Goal: Task Accomplishment & Management: Manage account settings

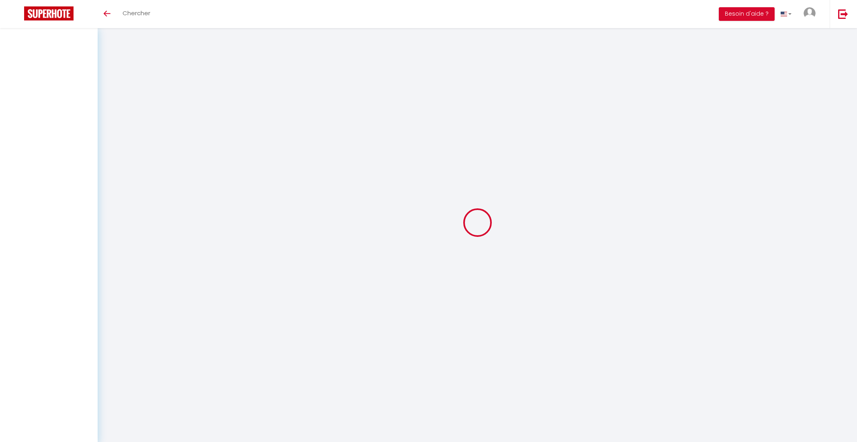
type input "[PERSON_NAME]"
type input "Oulmi"
type input "[EMAIL_ADDRESS][DOMAIN_NAME]"
type input "0660248438"
type input "[STREET_ADDRESS]"
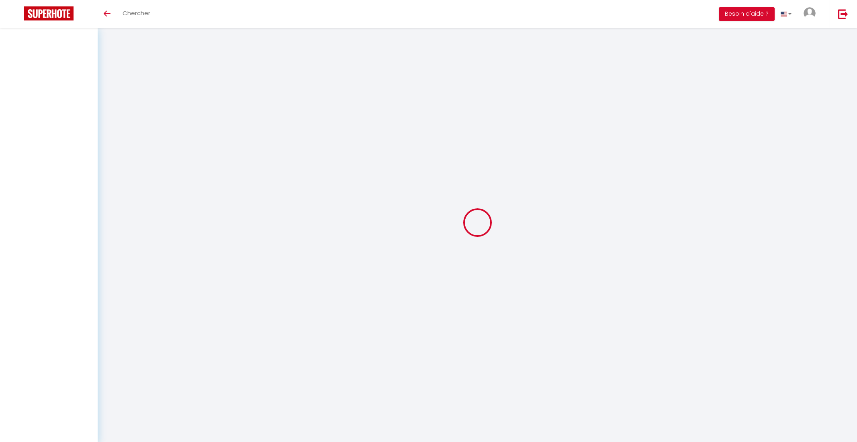
type input "75011"
type input "[GEOGRAPHIC_DATA]"
type input "uRNXdnYwPfQYoSqk9lNgf6TVa"
type input "o3zov1VZiWE3BvBccHwM2UGCi"
type input "uRNXdnYwPfQYoSqk9lNgf6TVa"
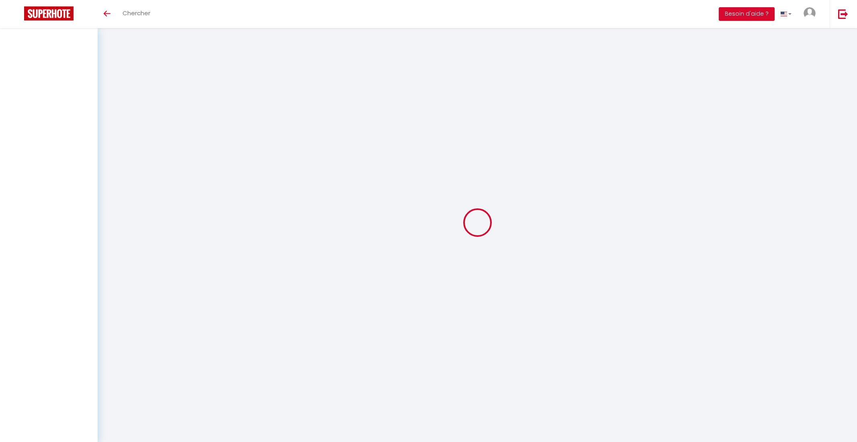
type input "o3zov1VZiWE3BvBccHwM2UGCi"
type input "[URL][DOMAIN_NAME]"
select select "28"
select select "fr"
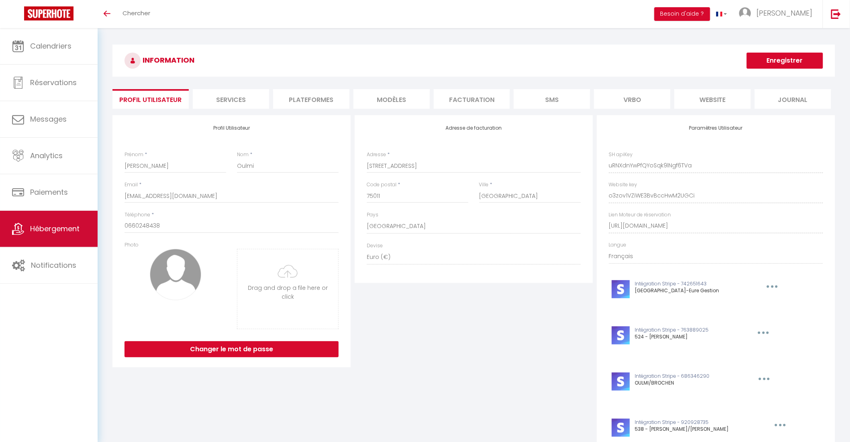
click at [46, 228] on span "Hébergement" at bounding box center [54, 229] width 49 height 10
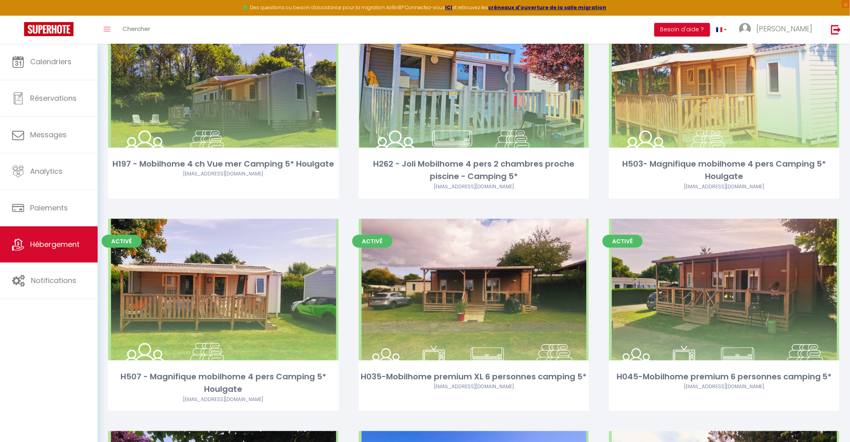
scroll to position [2776, 0]
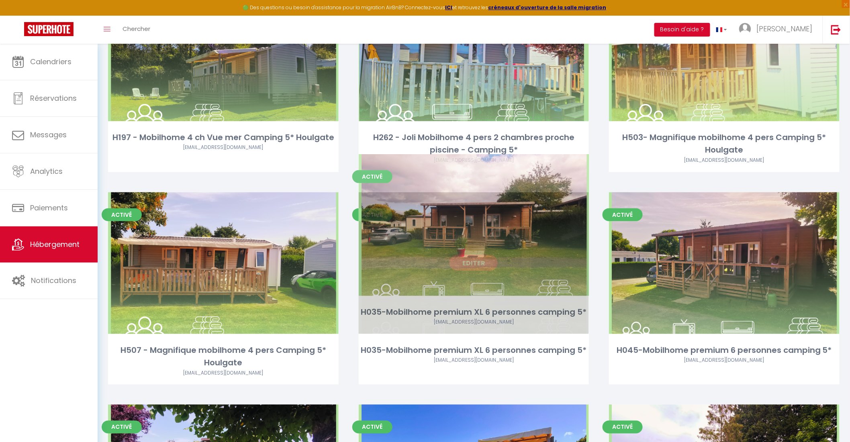
click at [477, 255] on link "Editer" at bounding box center [474, 263] width 48 height 16
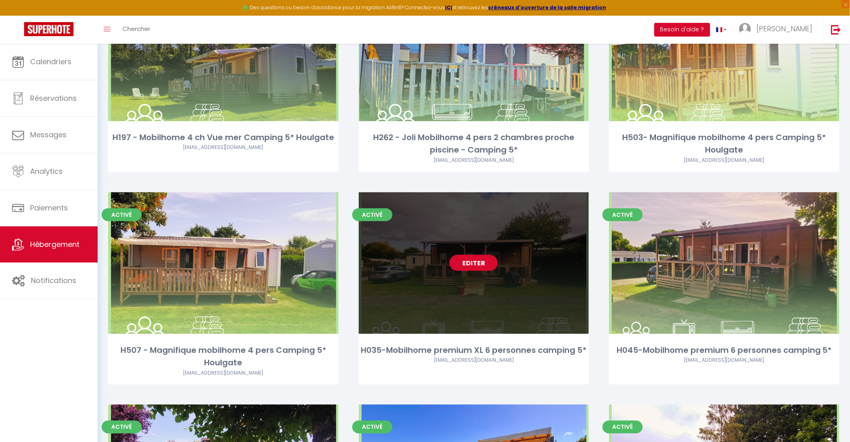
click at [477, 255] on link "Editer" at bounding box center [474, 263] width 48 height 16
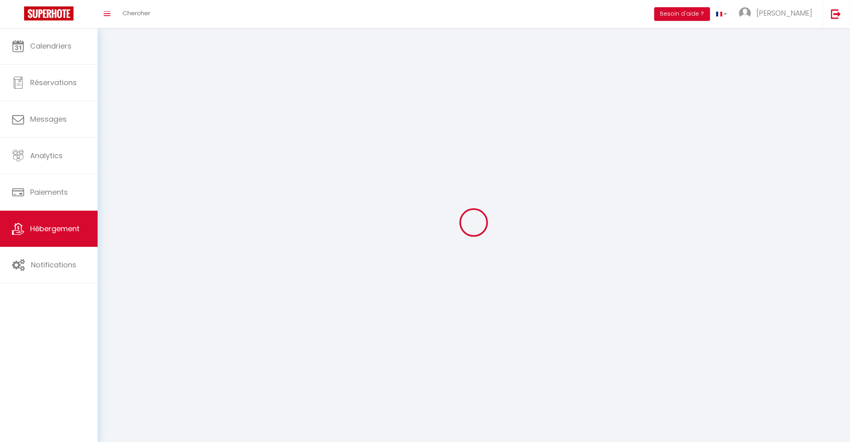
select select "1"
select select
select select "28"
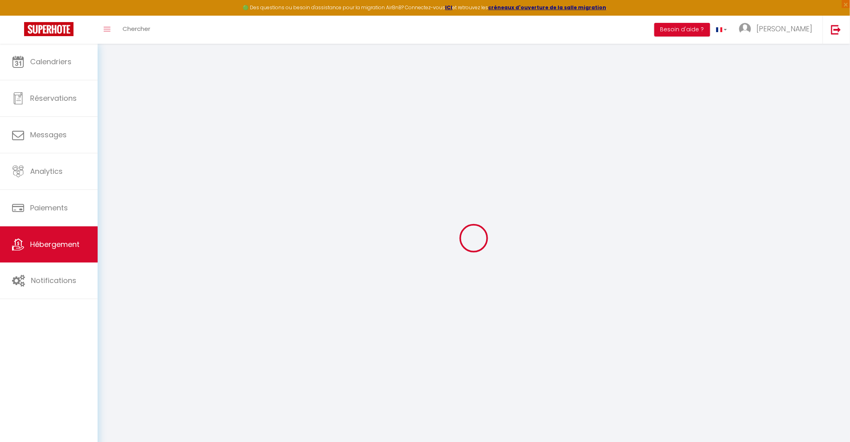
select select
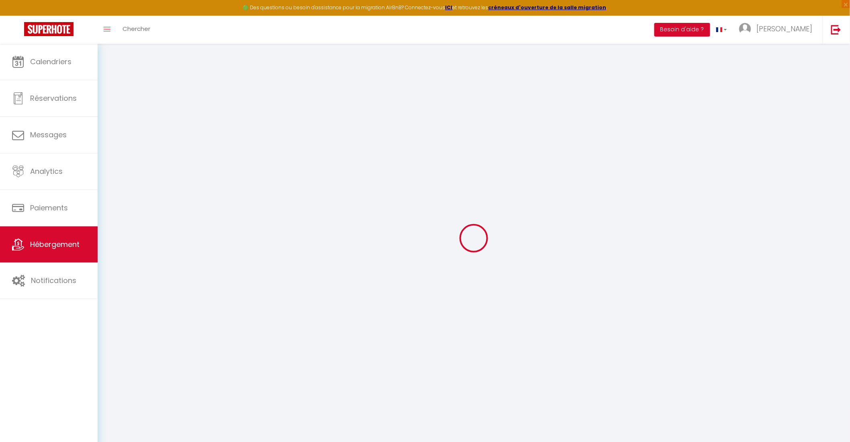
select select
checkbox input "false"
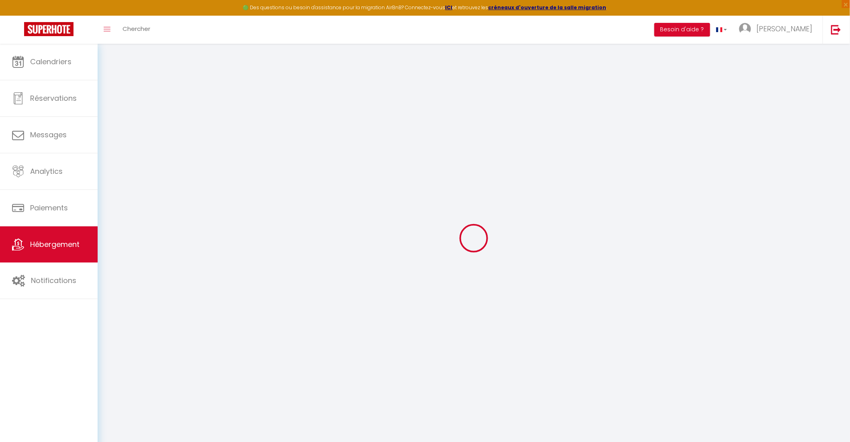
select select
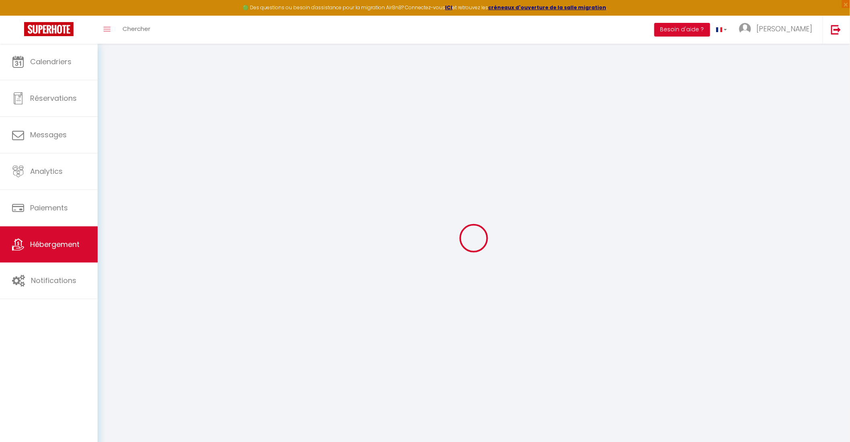
select select
checkbox input "false"
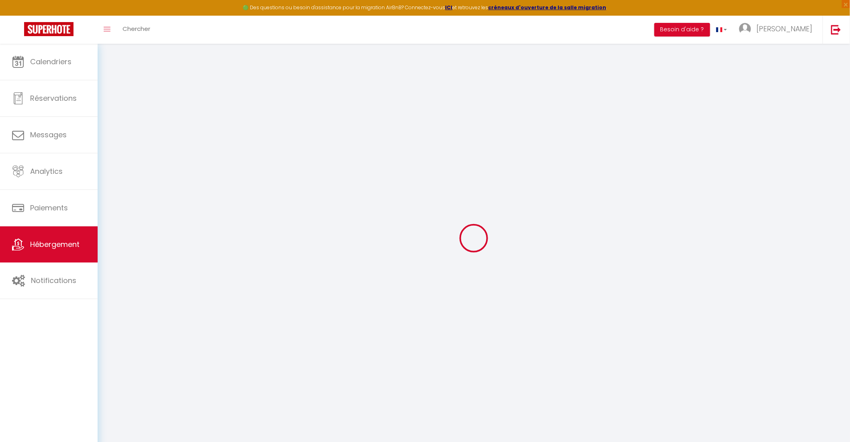
checkbox input "false"
select select
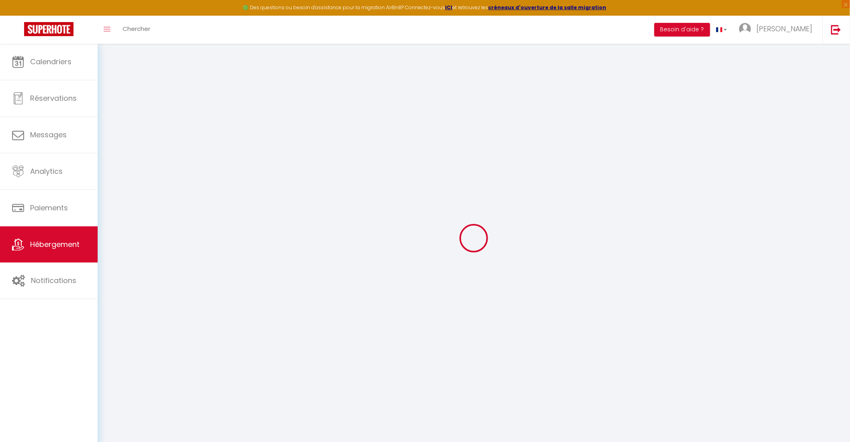
select select
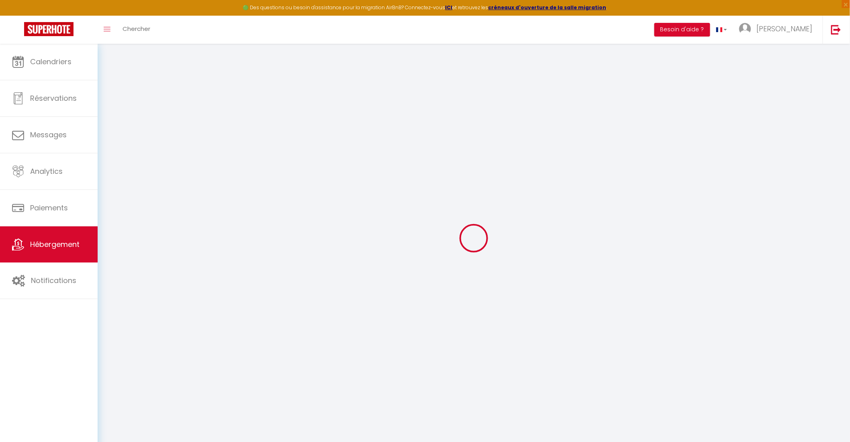
checkbox input "false"
select select
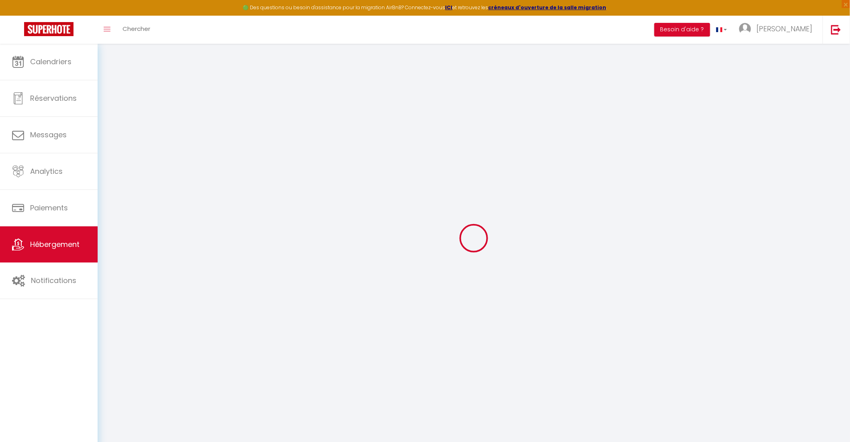
select select
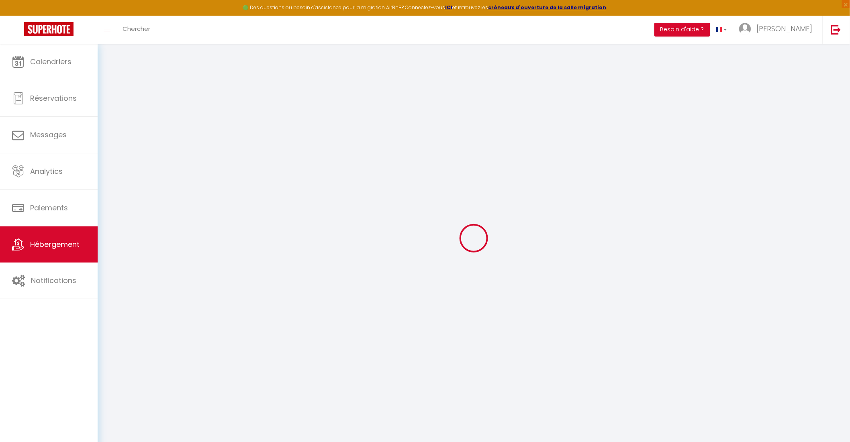
select select
checkbox input "false"
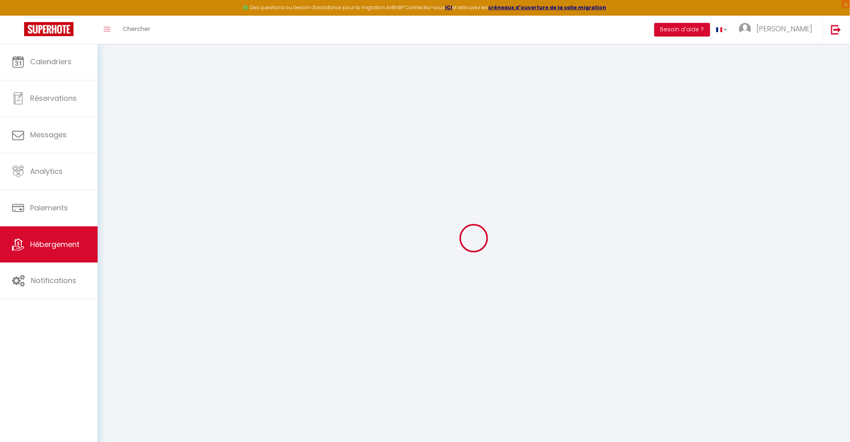
checkbox input "false"
select select
type input "H035-Mobilhome premium XL 6 personnes camping 5*"
type input "Rigault"
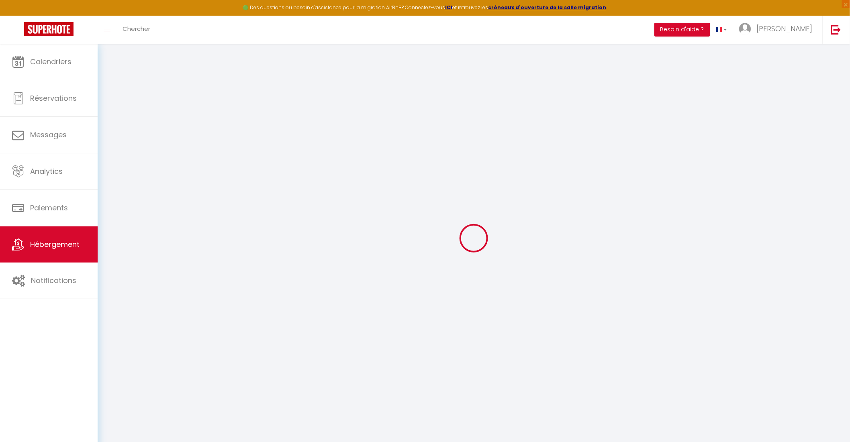
type input "[STREET_ADDRESS]"
type input "14510"
type input "Houlgate"
select select "houses"
select select "6"
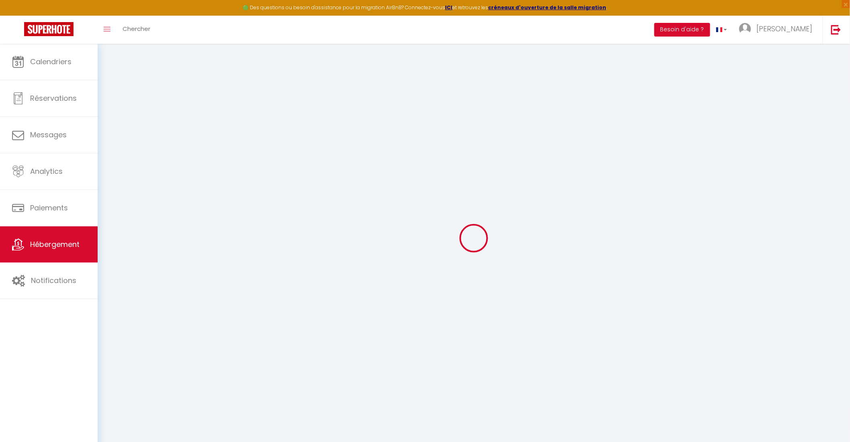
select select "3"
type input "148"
type input "0.60"
type input "500"
type input "10"
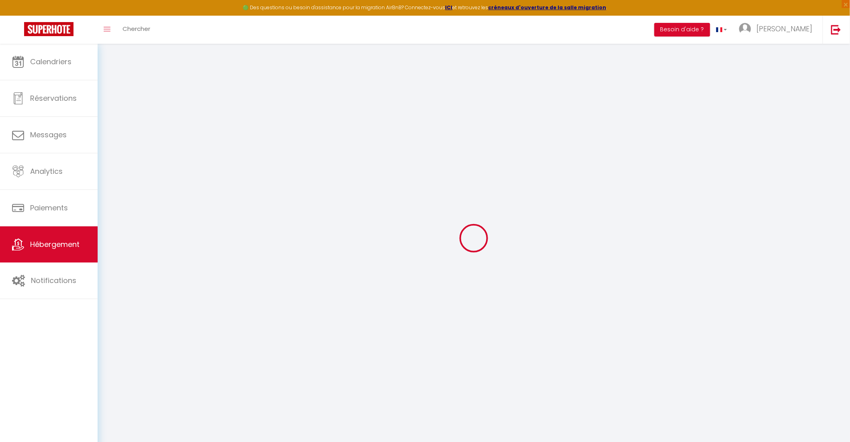
select select
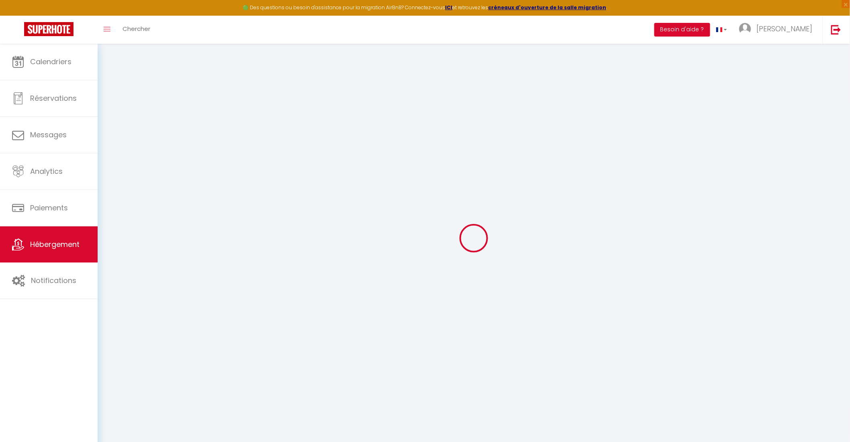
type input "[STREET_ADDRESS]"
type input "14510"
type input "Houlgate"
type input "[EMAIL_ADDRESS][DOMAIN_NAME]"
select select "11374"
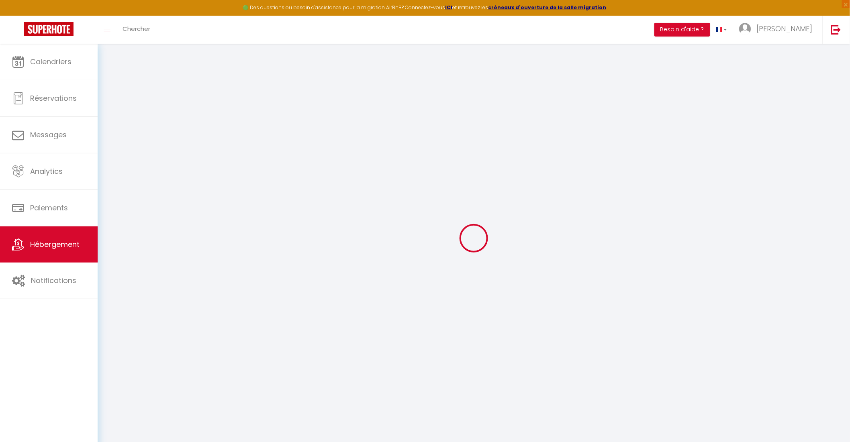
checkbox input "false"
checkbox input "true"
type input "0"
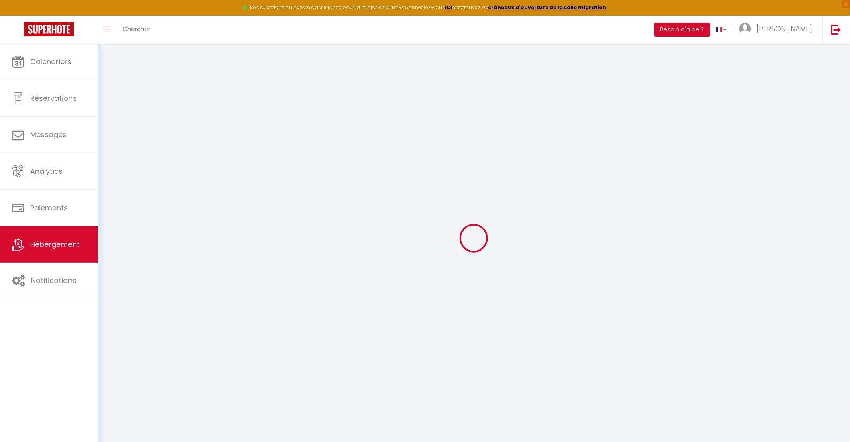
type input "0"
checkbox input "false"
checkbox input "true"
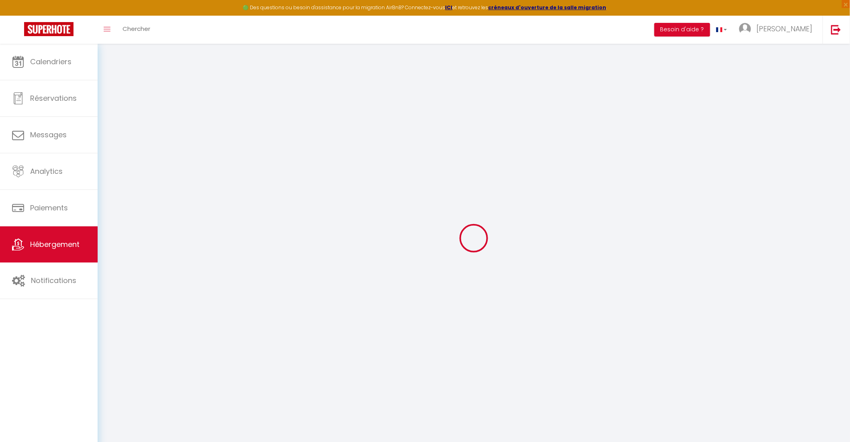
checkbox input "true"
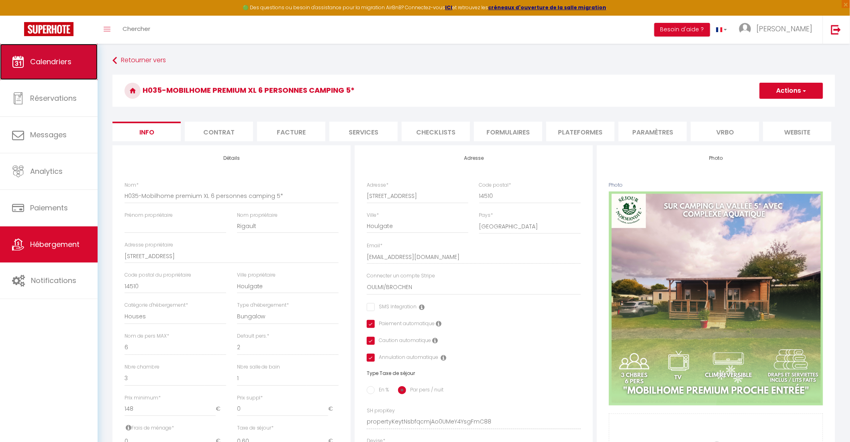
click at [64, 63] on span "Calendriers" at bounding box center [50, 62] width 41 height 10
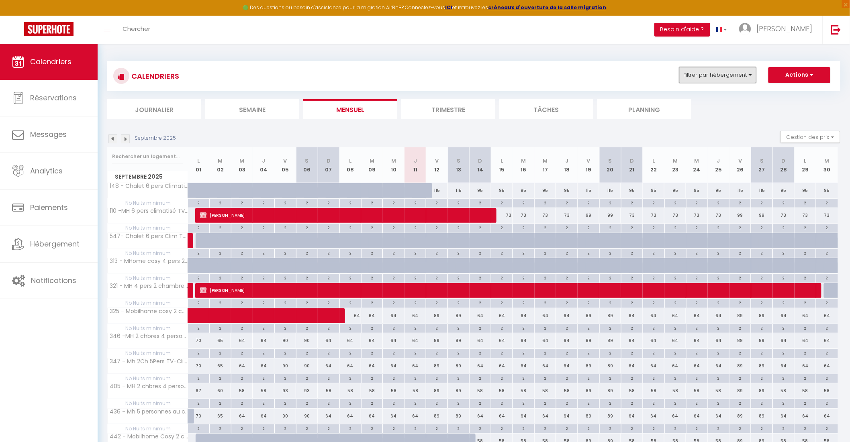
click at [712, 79] on button "Filtrer par hébergement" at bounding box center [717, 75] width 77 height 16
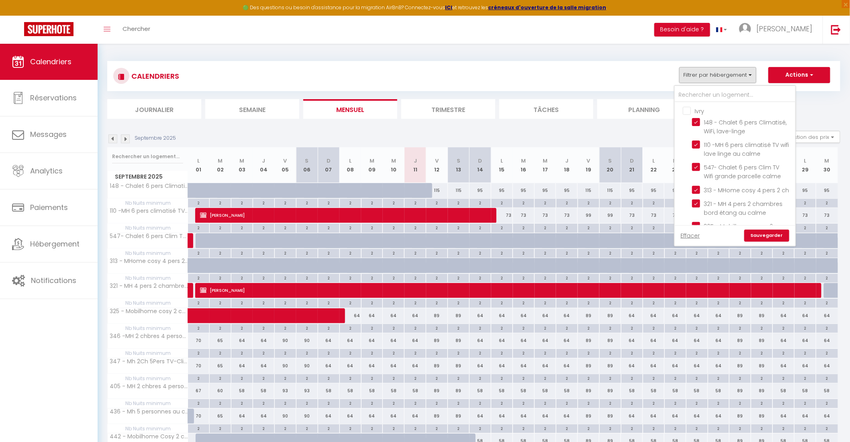
click at [689, 112] on input "Ivry" at bounding box center [743, 110] width 121 height 8
checkbox input "true"
checkbox input "false"
click at [689, 112] on input "Ivry" at bounding box center [743, 110] width 121 height 8
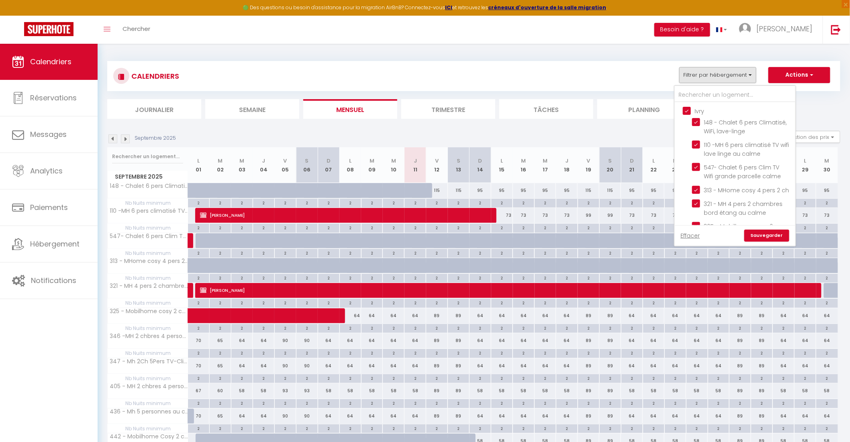
checkbox input "false"
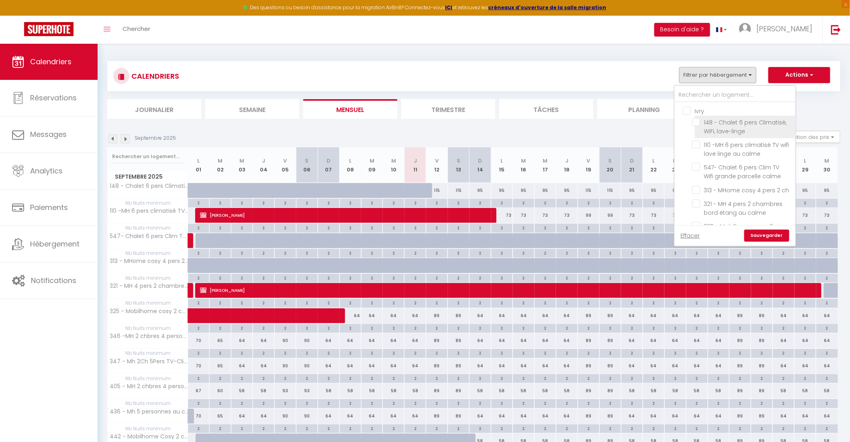
checkbox input "false"
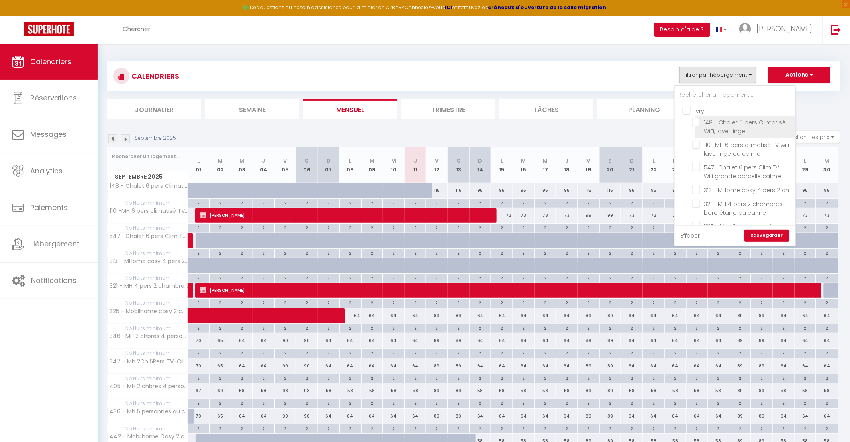
checkbox input "false"
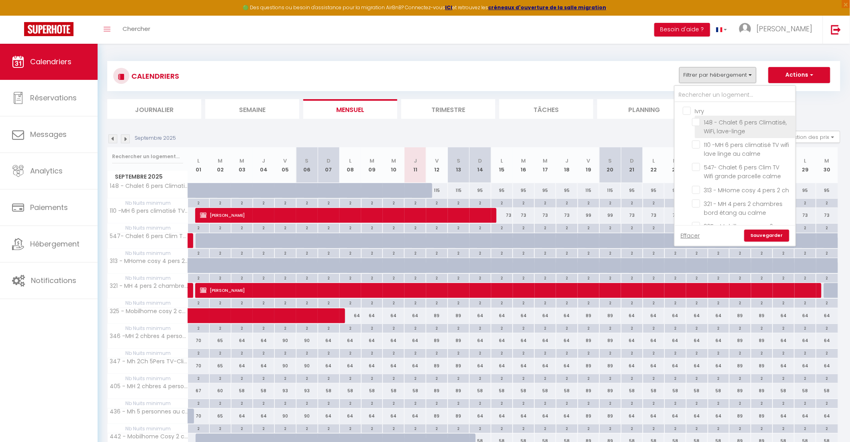
checkbox input "false"
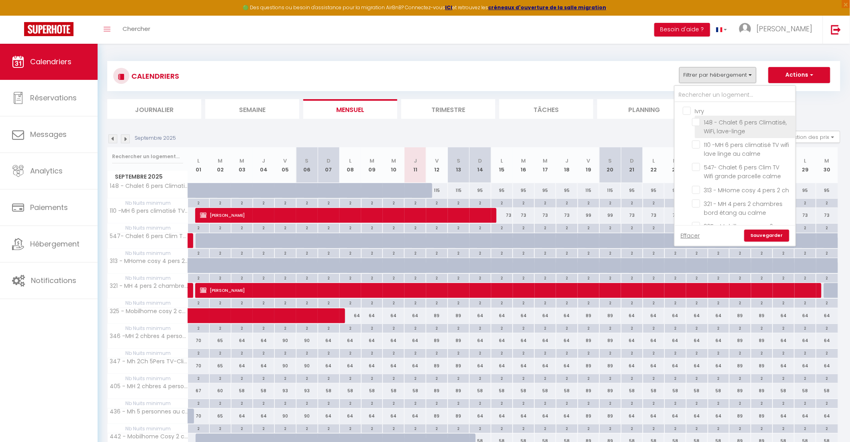
checkbox input "false"
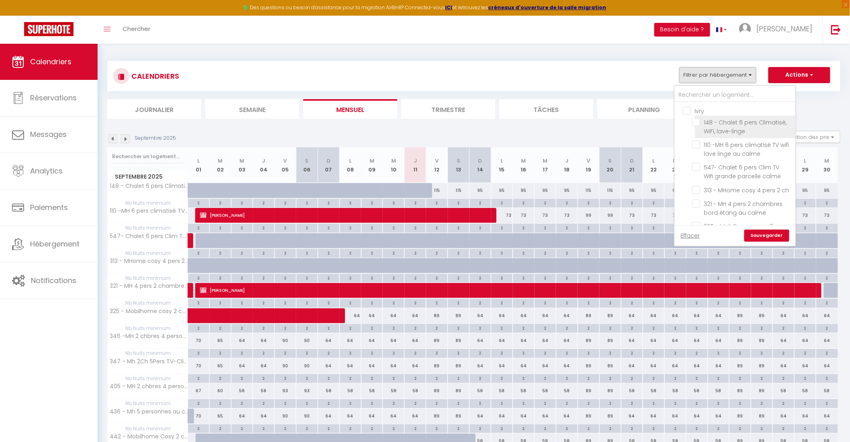
checkbox input "false"
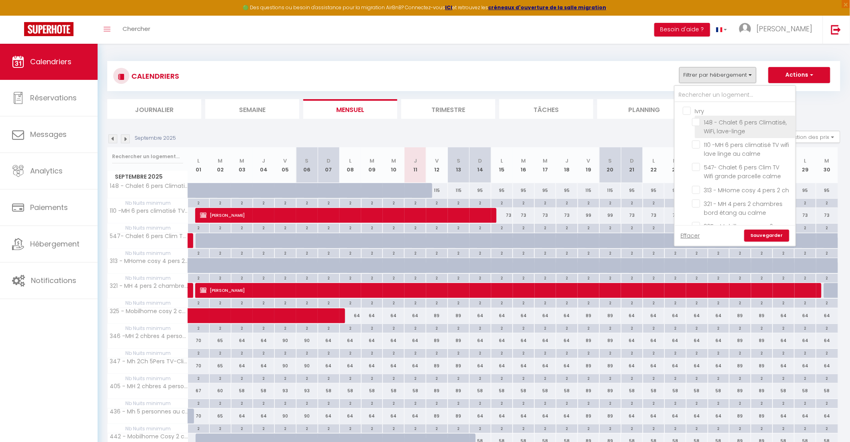
checkbox input "false"
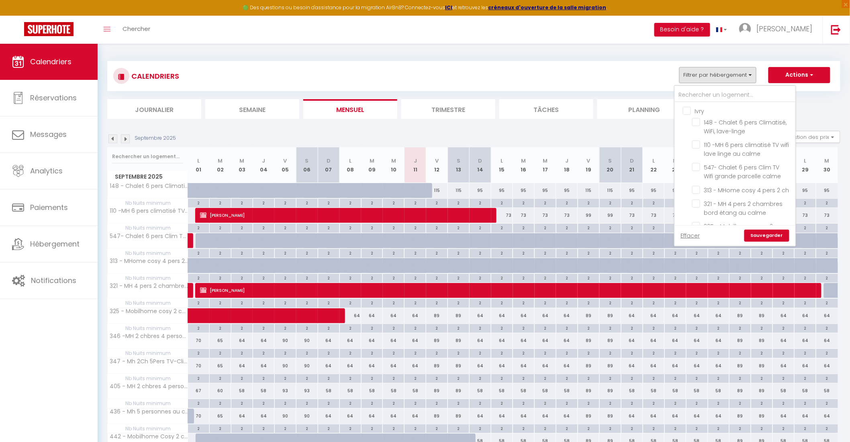
click at [763, 235] on link "Sauvegarder" at bounding box center [766, 236] width 45 height 12
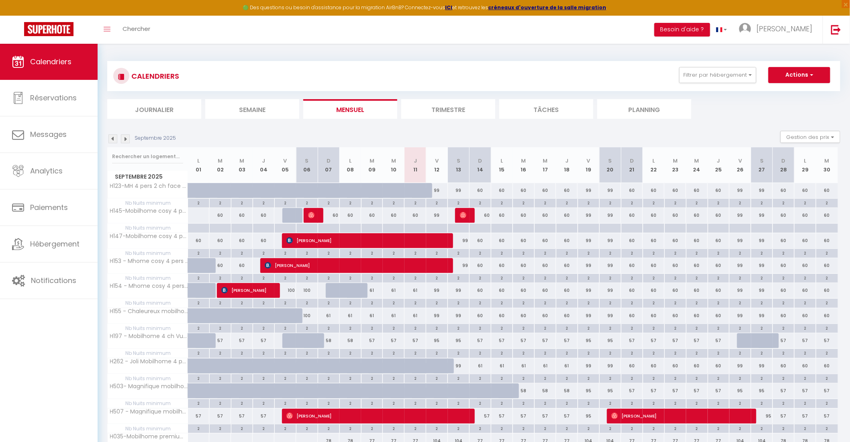
scroll to position [202, 0]
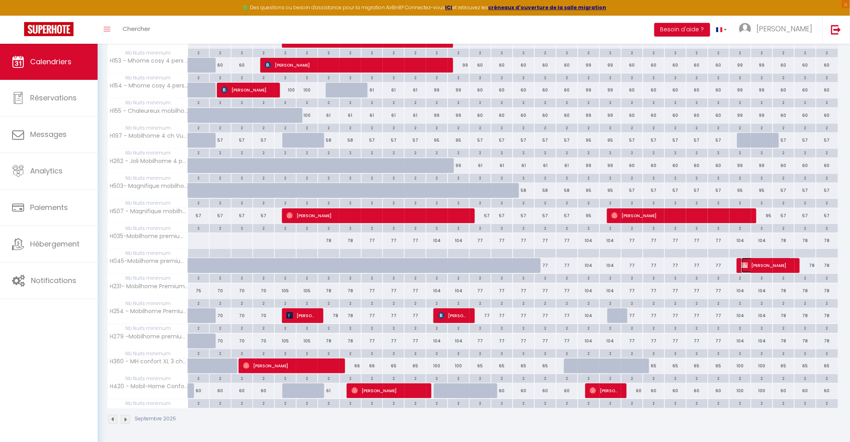
click at [753, 266] on span "[PERSON_NAME]" at bounding box center [767, 265] width 51 height 15
select select "OK"
select select "KO"
select select "1"
select select "0"
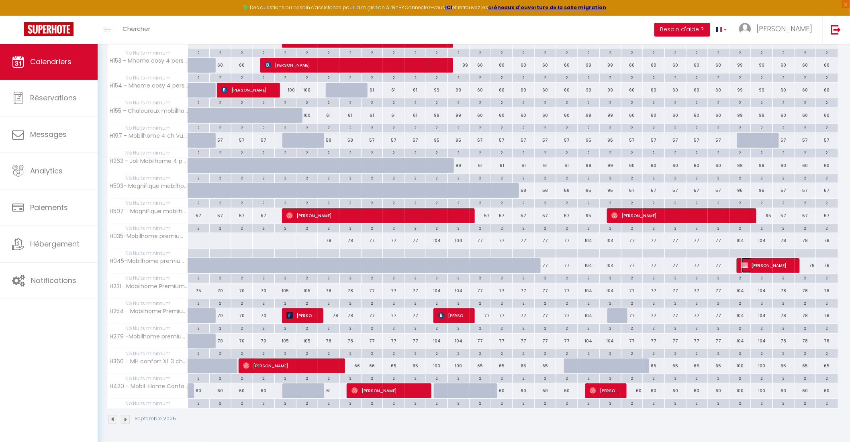
select select "1"
select select
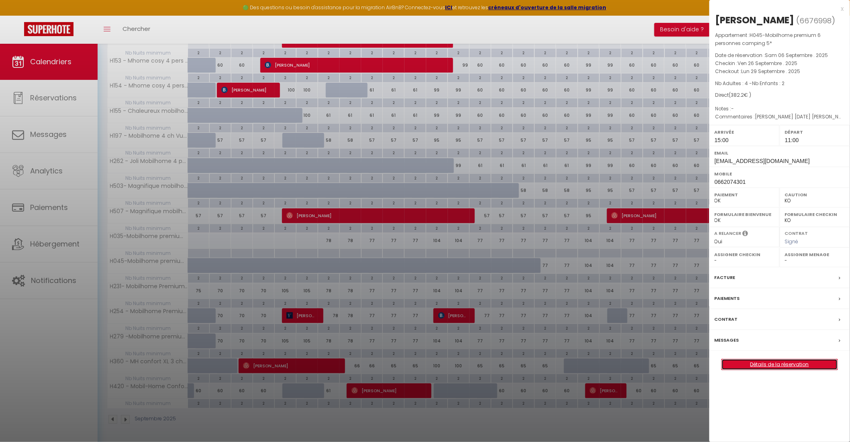
click at [770, 366] on link "Détails de la réservation" at bounding box center [780, 365] width 116 height 10
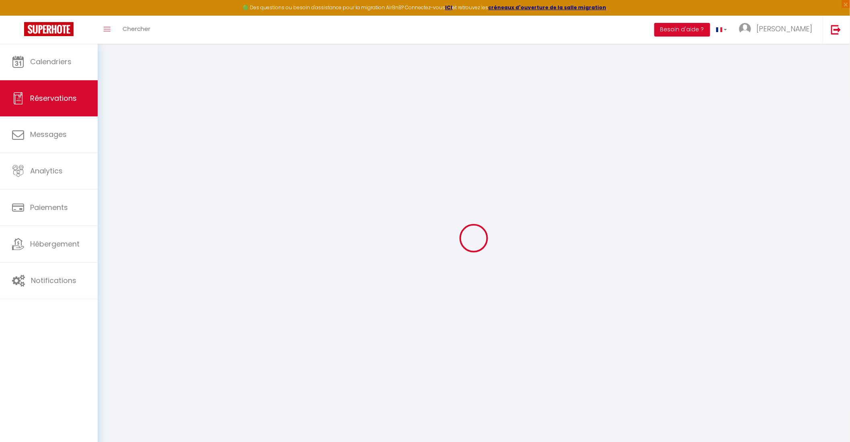
select select
select select "14"
checkbox input "false"
select select
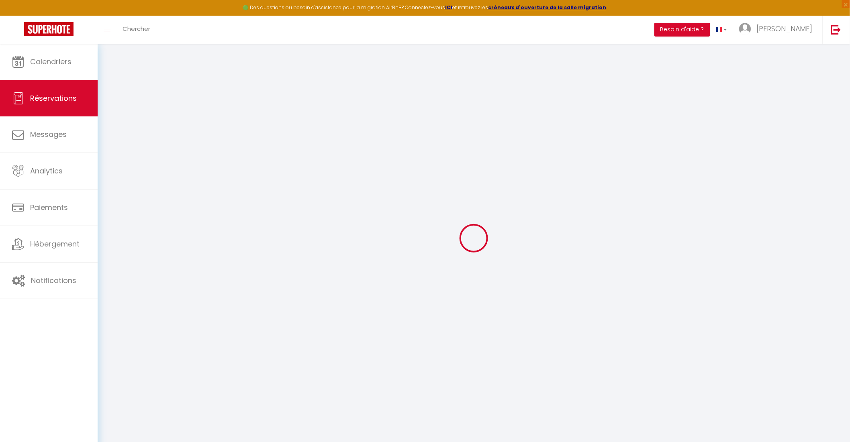
select select
checkbox input "false"
select select
checkbox input "false"
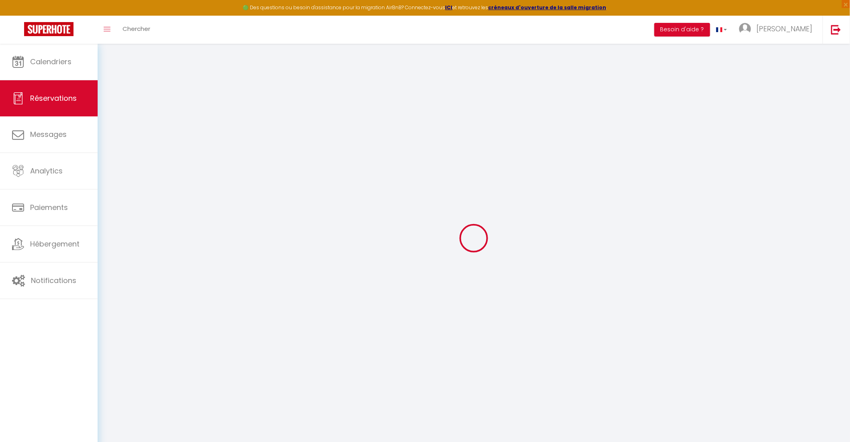
select select
checkbox input "false"
type \ "[PERSON_NAME] [DATE] [PERSON_NAME] [DATE] [PERSON_NAME] [DATE] [PERSON_NAME] [D…"
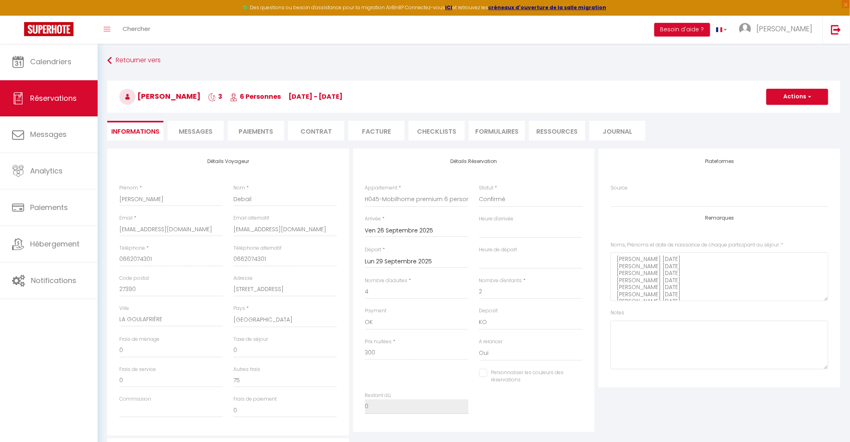
type input "7.2"
select select
checkbox input "false"
select select "15:00"
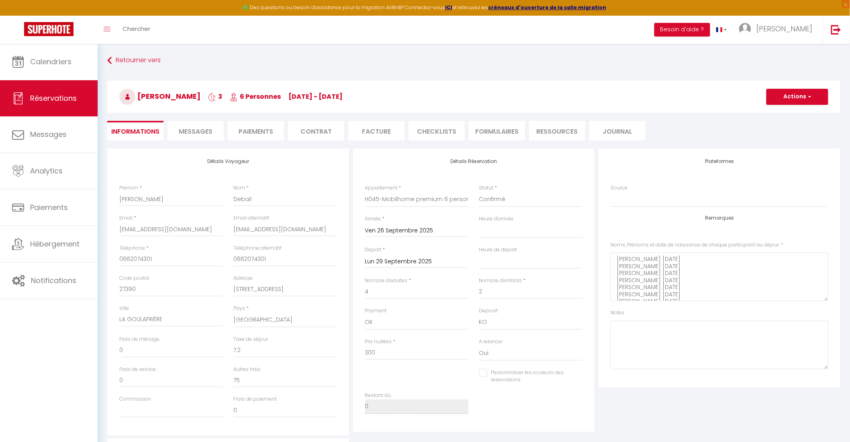
select select "11:00"
click at [379, 137] on li "Facture" at bounding box center [376, 131] width 56 height 20
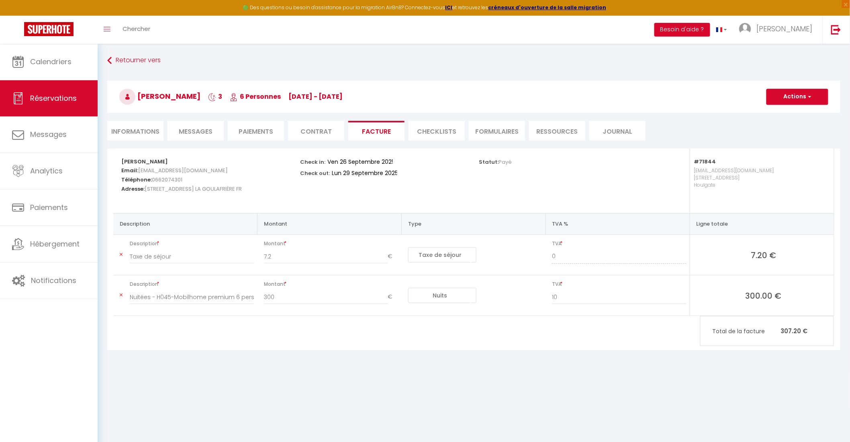
click at [262, 131] on li "Paiements" at bounding box center [256, 131] width 56 height 20
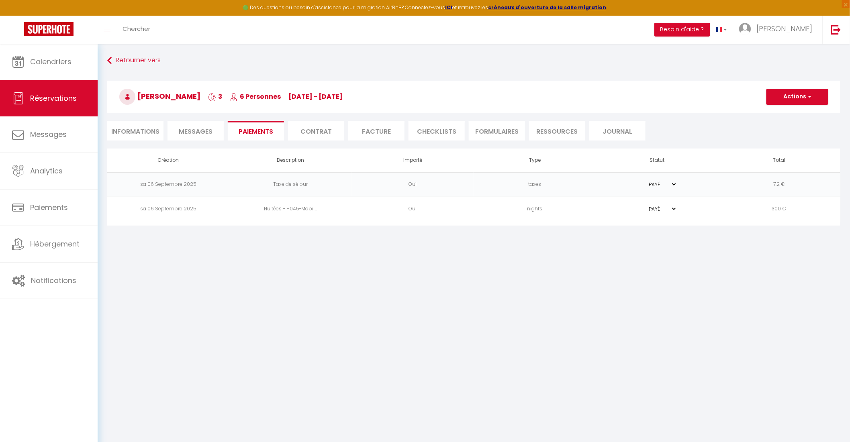
click at [658, 182] on select "PAYÉ EN ATTENTE" at bounding box center [657, 185] width 40 height 8
select select "0"
click at [637, 181] on select "PAYÉ EN ATTENTE" at bounding box center [657, 185] width 40 height 8
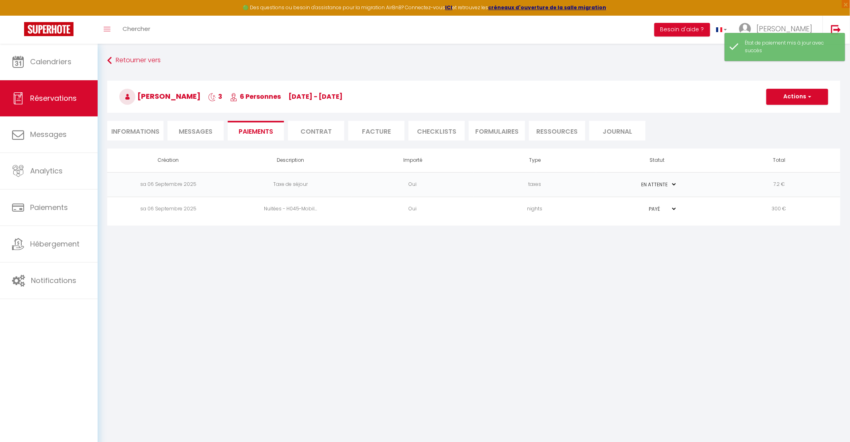
click at [661, 210] on select "PAYÉ EN ATTENTE" at bounding box center [657, 209] width 40 height 8
select select "0"
click at [637, 205] on select "PAYÉ EN ATTENTE" at bounding box center [657, 209] width 40 height 8
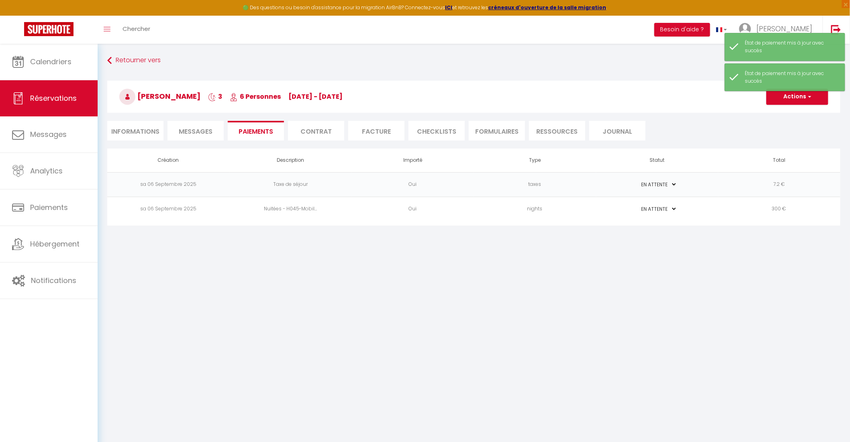
click at [133, 133] on li "Informations" at bounding box center [135, 131] width 56 height 20
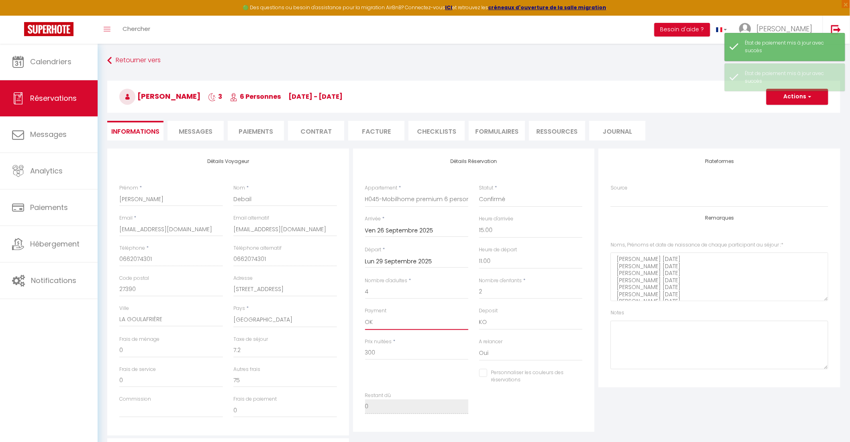
click at [372, 322] on select "OK KO" at bounding box center [417, 322] width 104 height 15
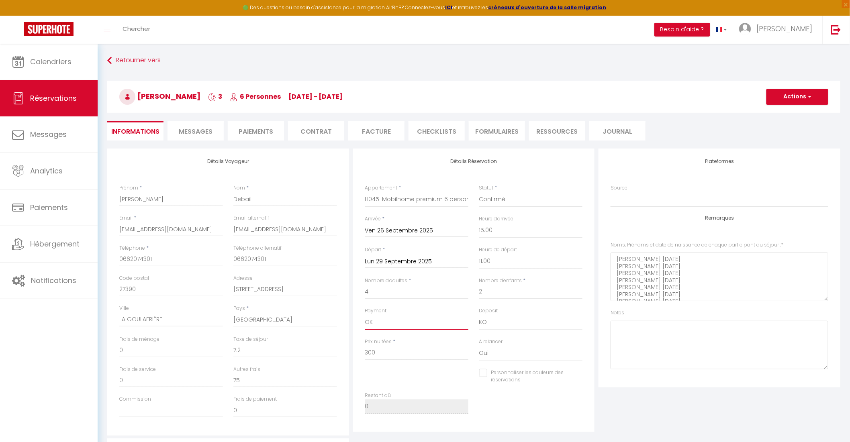
select select "10"
click at [365, 315] on select "OK KO" at bounding box center [417, 322] width 104 height 15
checkbox input "false"
click at [258, 131] on li "Paiements" at bounding box center [256, 131] width 56 height 20
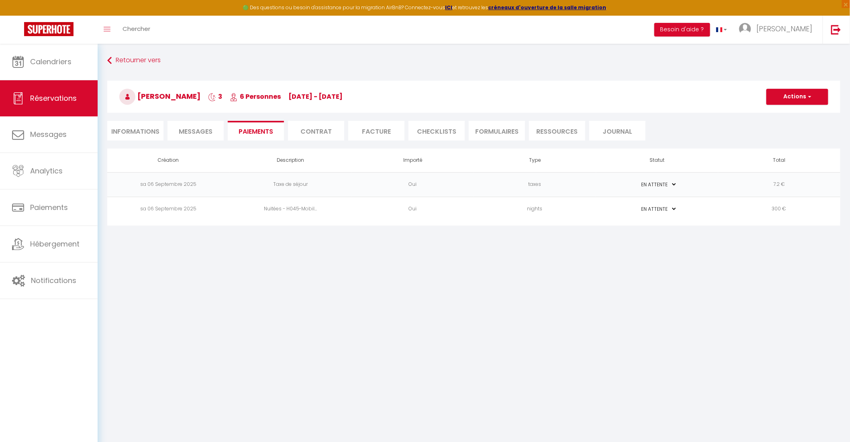
click at [494, 183] on td "taxes" at bounding box center [535, 184] width 122 height 25
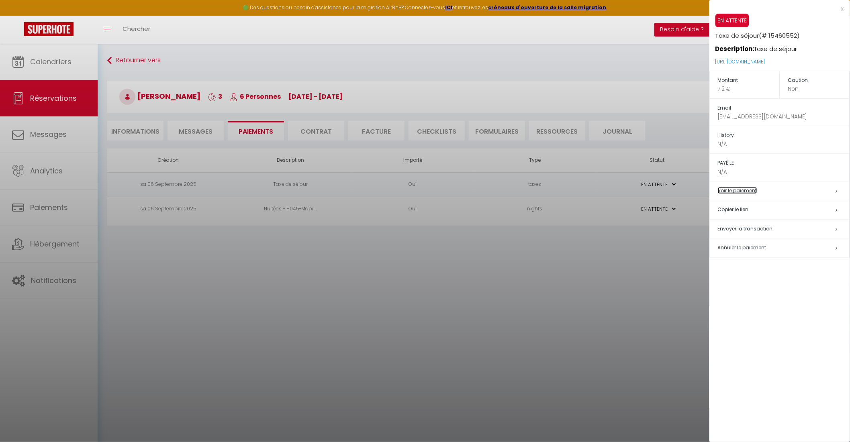
click at [726, 190] on link "Voir le paiement" at bounding box center [737, 190] width 39 height 7
click at [491, 287] on div at bounding box center [425, 221] width 850 height 442
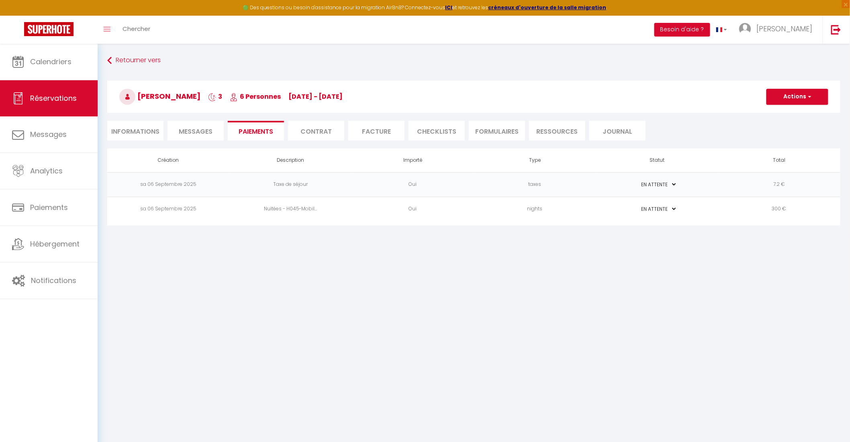
click at [624, 123] on li "Journal" at bounding box center [617, 131] width 56 height 20
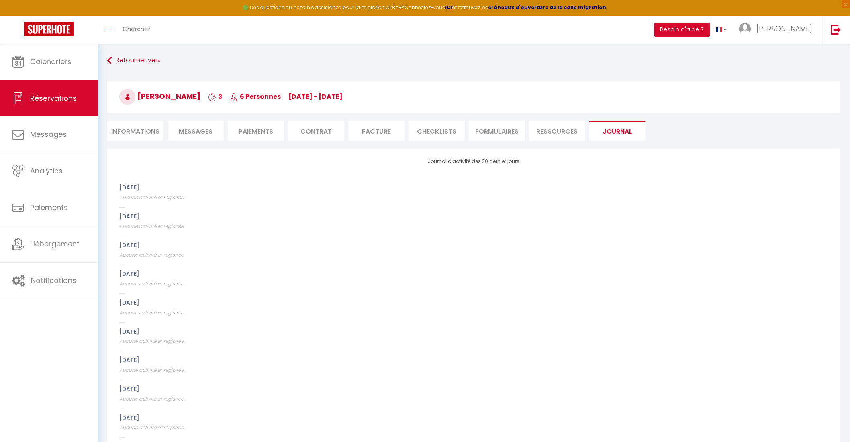
click at [497, 129] on li "FORMULAIRES" at bounding box center [497, 131] width 56 height 20
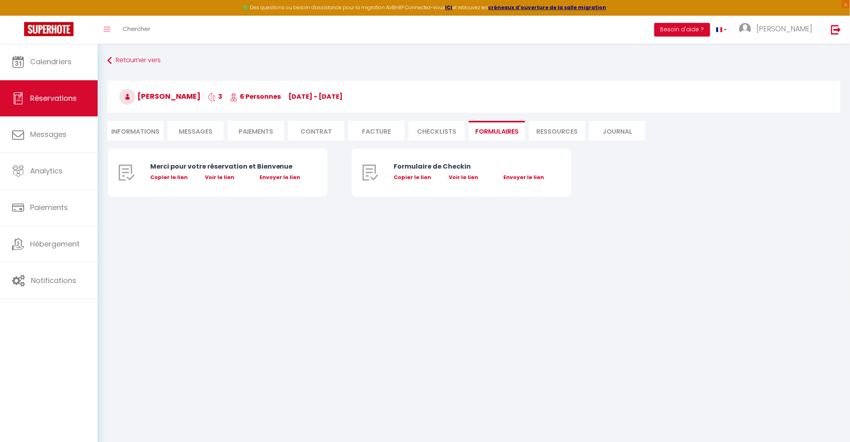
click at [254, 127] on li "Paiements" at bounding box center [256, 131] width 56 height 20
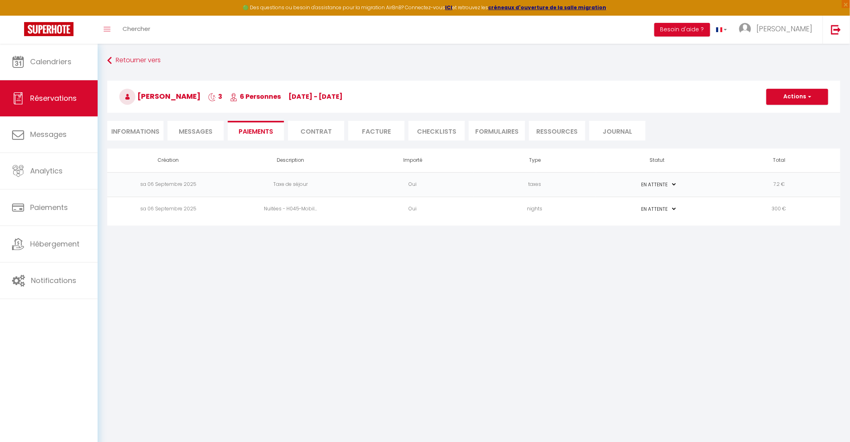
click at [194, 127] on span "Messages" at bounding box center [196, 131] width 34 height 9
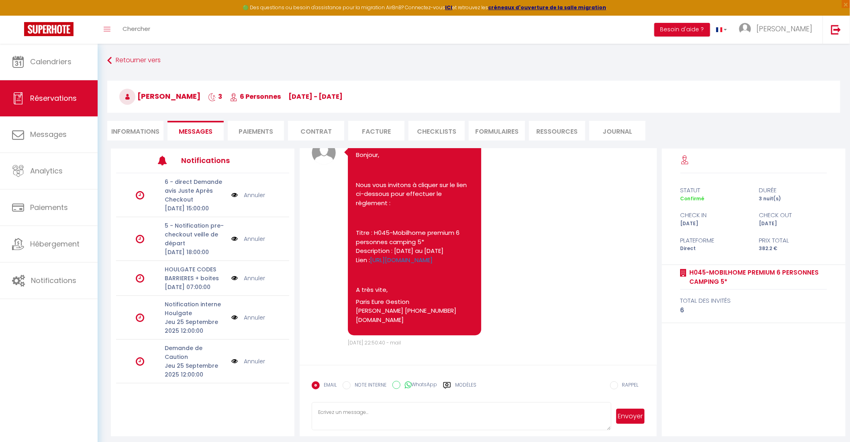
scroll to position [891, 0]
click at [433, 264] on link "[URL][DOMAIN_NAME]" at bounding box center [401, 260] width 63 height 8
click at [138, 128] on li "Informations" at bounding box center [135, 131] width 56 height 20
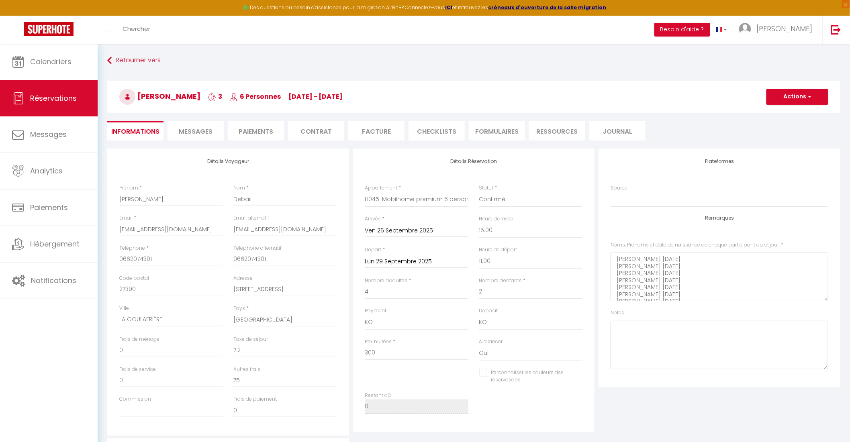
click at [371, 133] on li "Facture" at bounding box center [376, 131] width 56 height 20
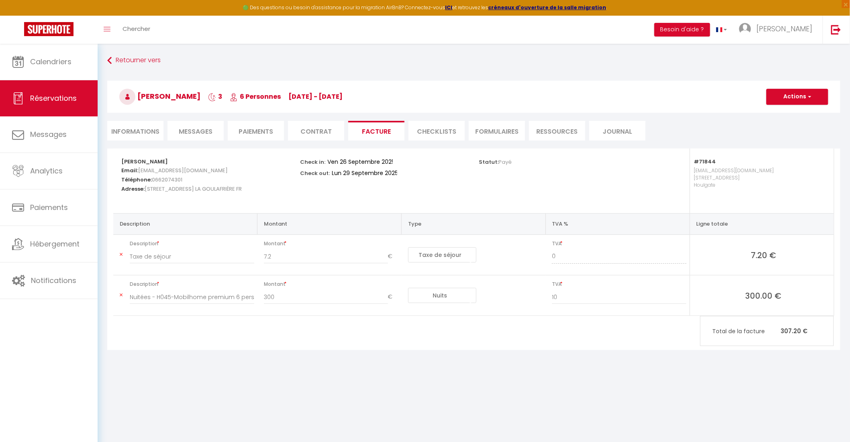
click at [504, 161] on span "Payé" at bounding box center [505, 162] width 13 height 8
click at [141, 133] on li "Informations" at bounding box center [135, 131] width 56 height 20
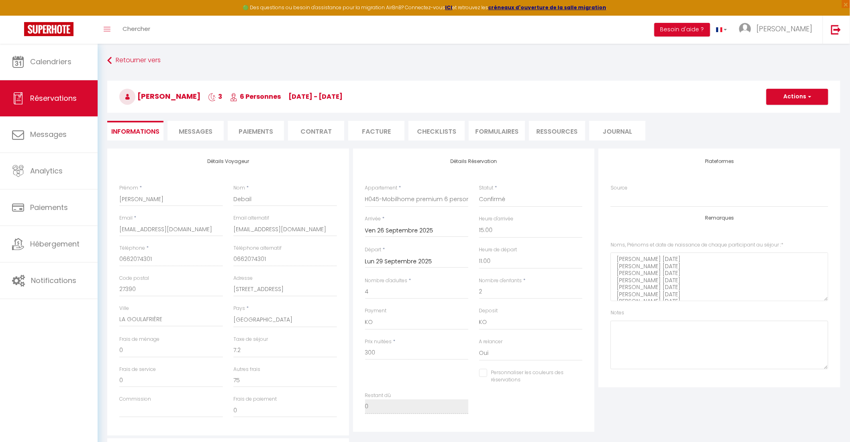
checkbox input "false"
click at [776, 105] on h3 "[PERSON_NAME] 3 6 Personnes [DATE] - [DATE]" at bounding box center [473, 97] width 733 height 32
click at [775, 94] on button "Actions" at bounding box center [797, 97] width 62 height 16
click at [781, 110] on link "Enregistrer" at bounding box center [789, 114] width 63 height 10
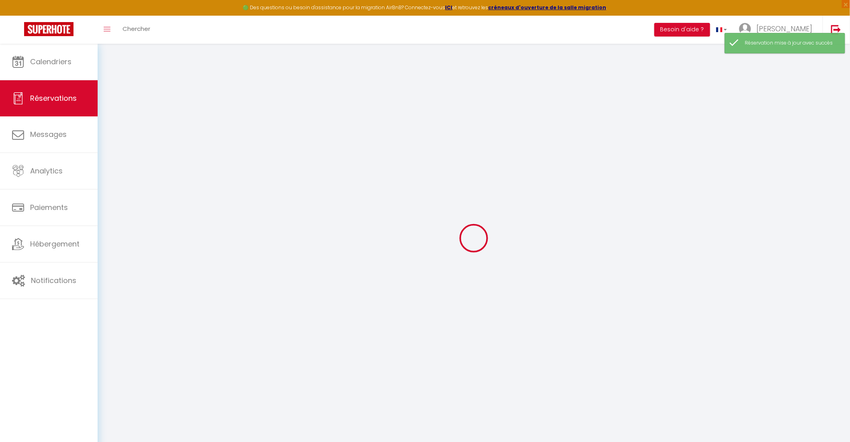
select select "all"
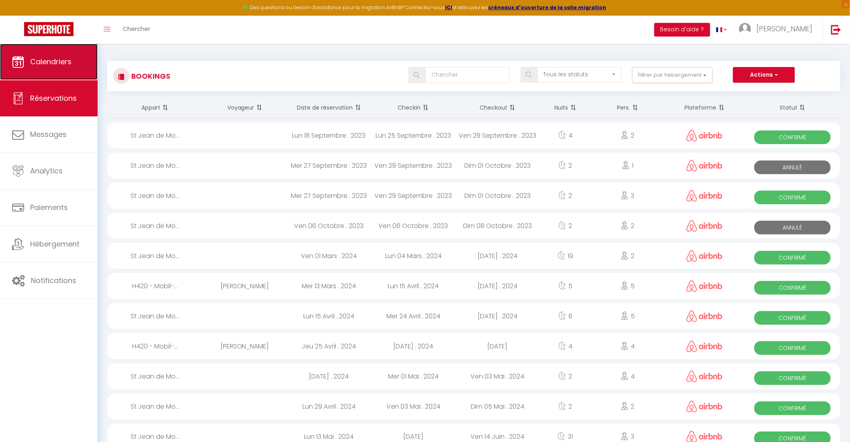
click at [66, 69] on link "Calendriers" at bounding box center [49, 62] width 98 height 36
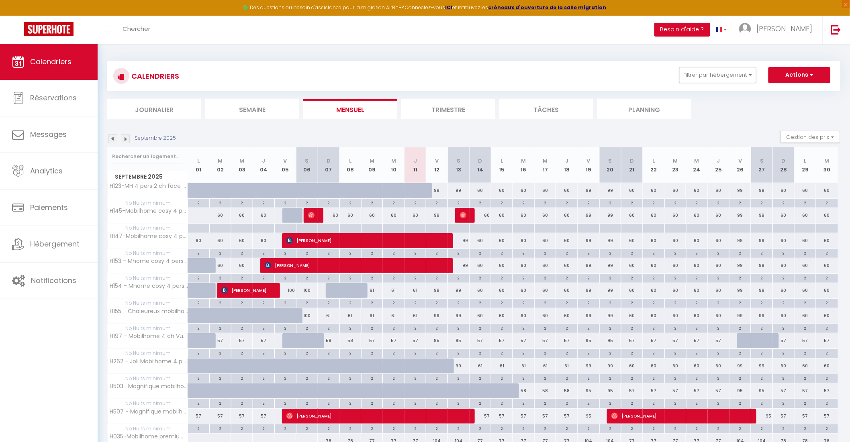
click at [425, 190] on div at bounding box center [423, 195] width 22 height 15
type input "60"
type input "Jeu 11 Septembre 2025"
type input "Ven 12 Septembre 2025"
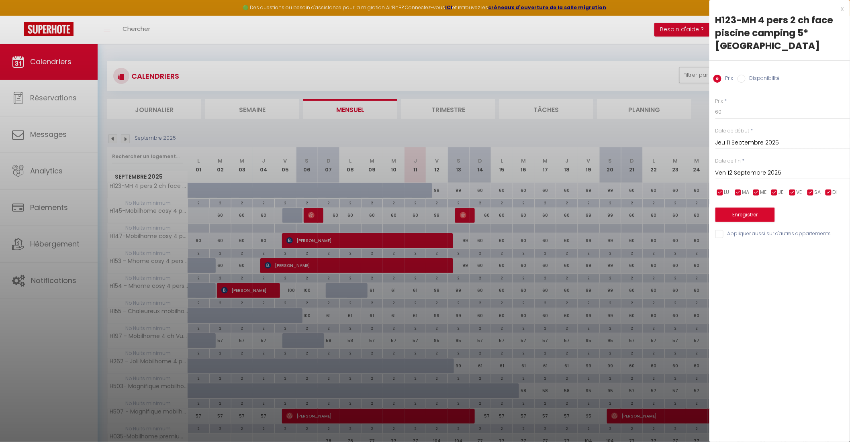
click at [742, 80] on input "Disponibilité" at bounding box center [742, 79] width 8 height 8
radio input "true"
radio input "false"
click at [738, 113] on select "Disponible Indisponible" at bounding box center [782, 112] width 135 height 15
select select "0"
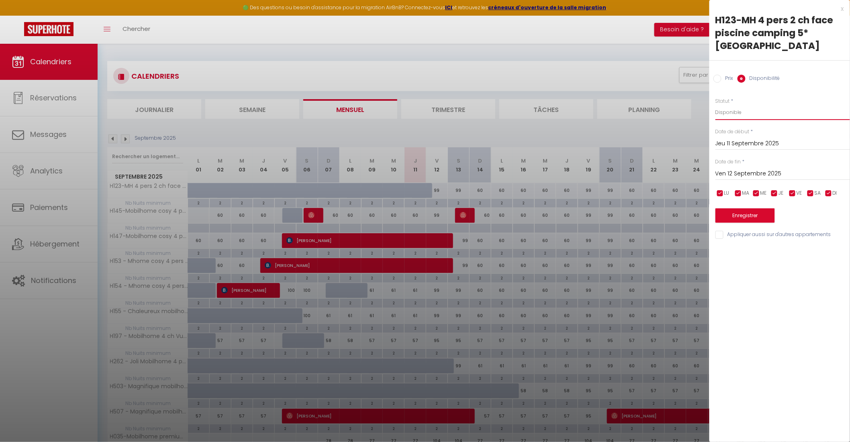
click at [715, 105] on select "Disponible Indisponible" at bounding box center [782, 112] width 135 height 15
click at [750, 215] on button "Enregistrer" at bounding box center [744, 215] width 59 height 14
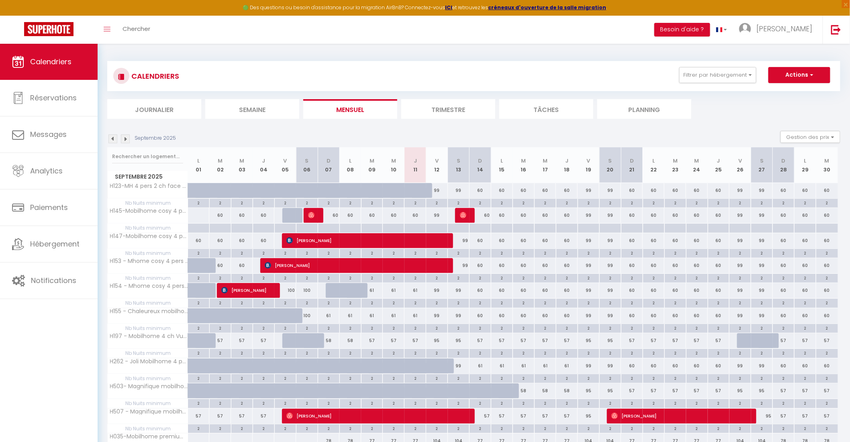
click at [125, 138] on img at bounding box center [125, 139] width 9 height 9
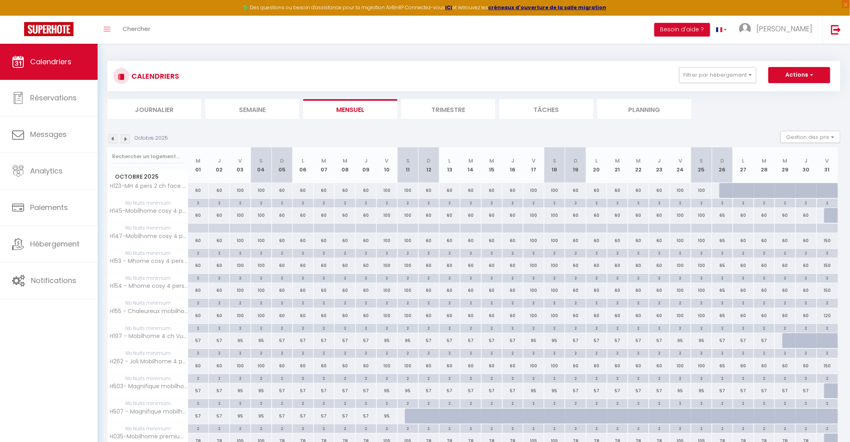
click at [556, 191] on div "100" at bounding box center [554, 190] width 21 height 15
select select "1"
type input "[DATE]"
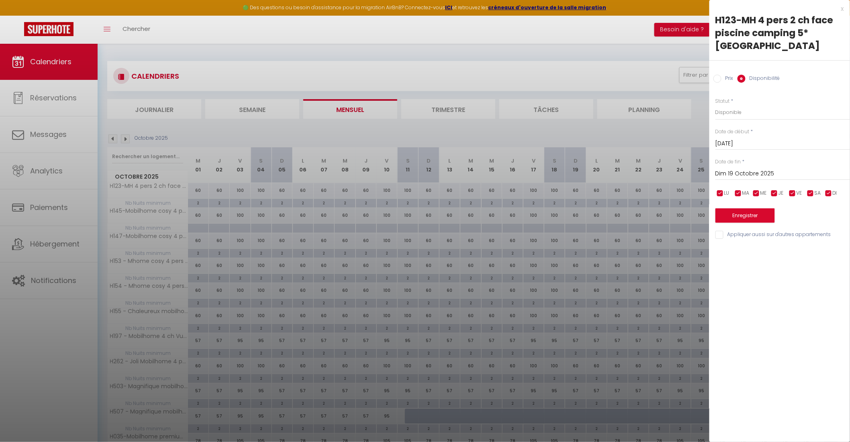
click at [737, 177] on input "Dim 19 Octobre 2025" at bounding box center [782, 174] width 135 height 10
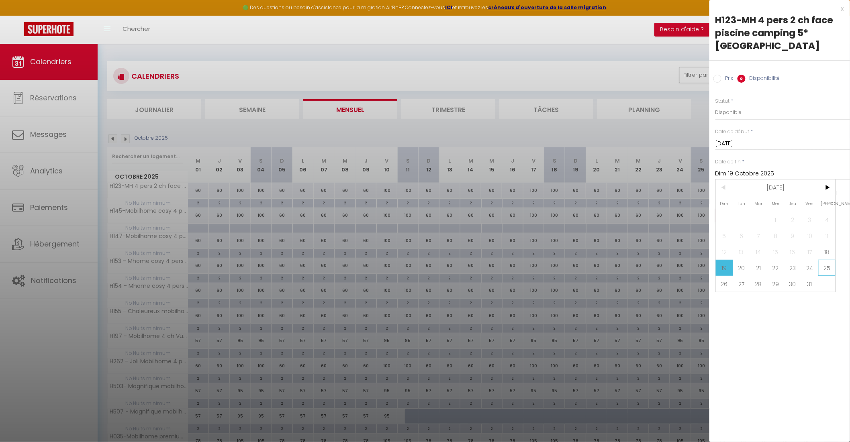
click at [829, 270] on span "25" at bounding box center [826, 268] width 17 height 16
type input "[DATE]"
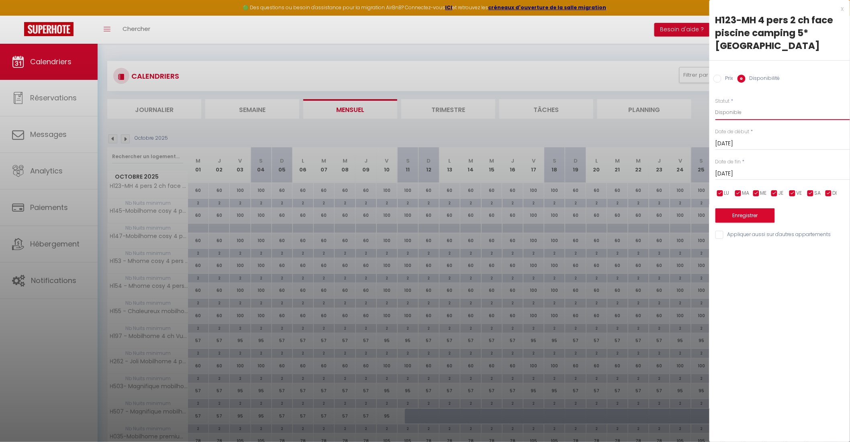
click at [727, 110] on select "Disponible Indisponible" at bounding box center [782, 112] width 135 height 15
select select "0"
click at [715, 105] on select "Disponible Indisponible" at bounding box center [782, 112] width 135 height 15
click at [745, 219] on button "Enregistrer" at bounding box center [744, 215] width 59 height 14
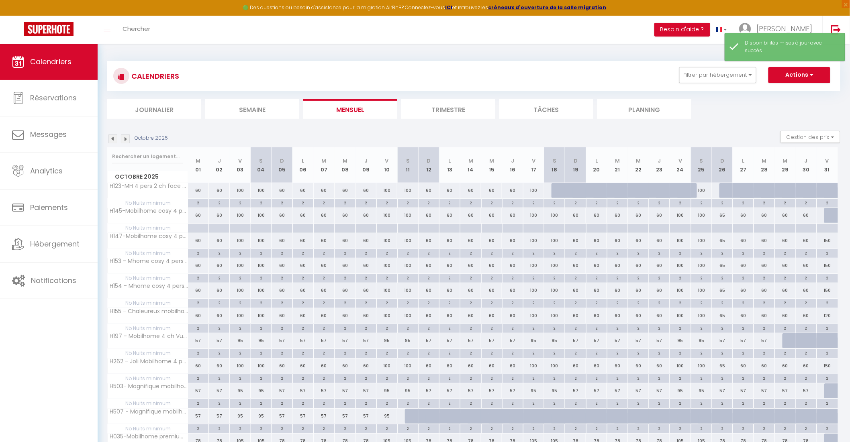
click at [704, 189] on div "100" at bounding box center [701, 190] width 21 height 15
select select "1"
type input "[DATE]"
type input "Dim 26 Octobre 2025"
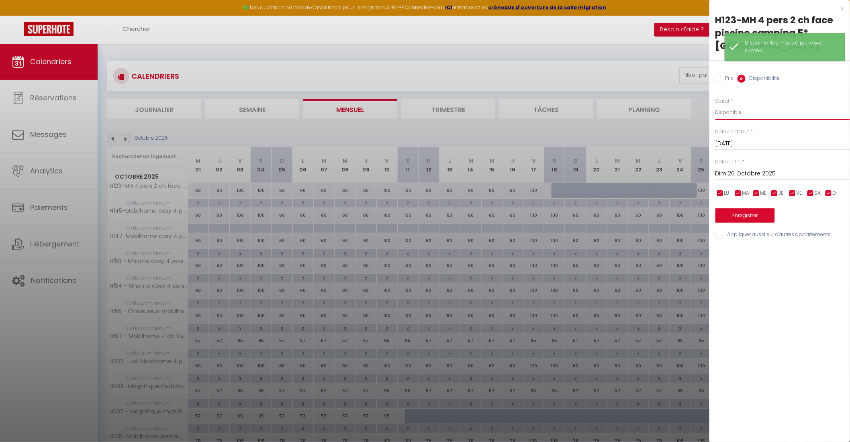
click at [735, 114] on select "Disponible Indisponible" at bounding box center [782, 112] width 135 height 15
select select "0"
click at [715, 105] on select "Disponible Indisponible" at bounding box center [782, 112] width 135 height 15
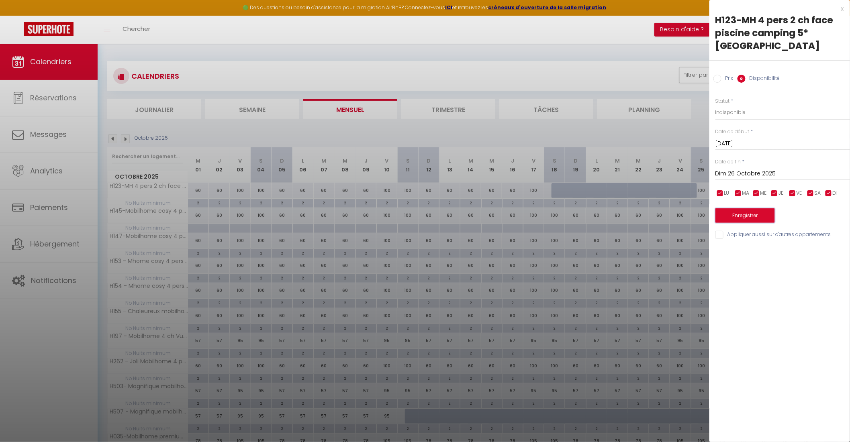
click at [754, 216] on button "Enregistrer" at bounding box center [744, 215] width 59 height 14
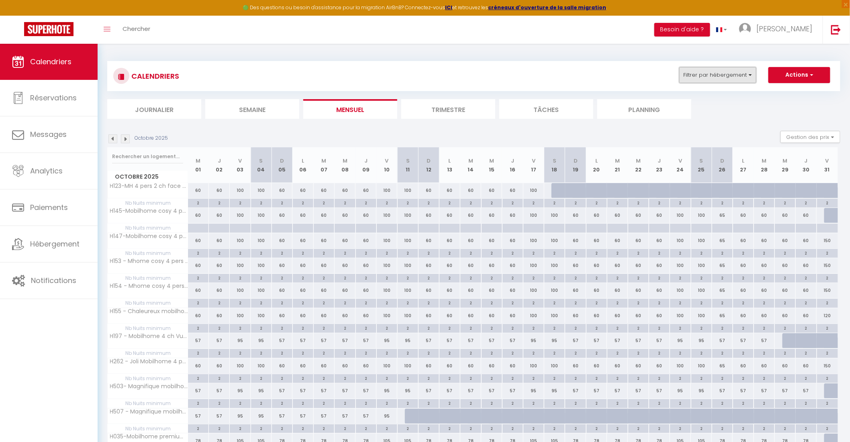
click at [726, 77] on button "Filtrer par hébergement" at bounding box center [717, 75] width 77 height 16
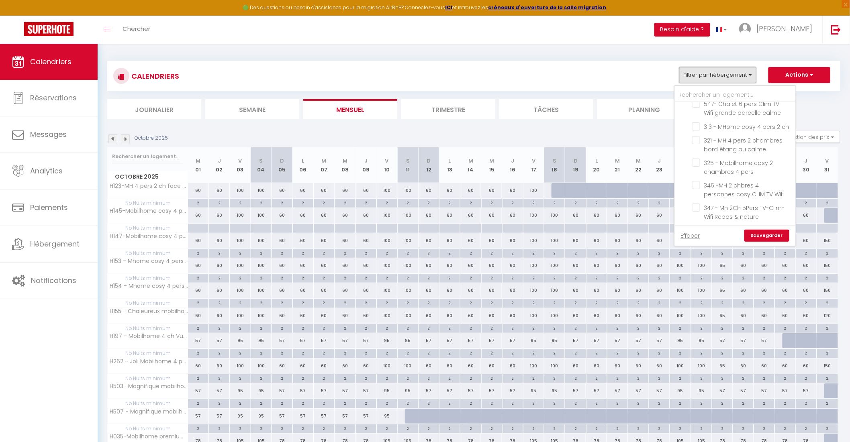
scroll to position [69, 0]
click at [697, 139] on input "321 - MH 4 pers 2 chambres bord étang au calme" at bounding box center [742, 135] width 100 height 8
checkbox input "true"
checkbox input "false"
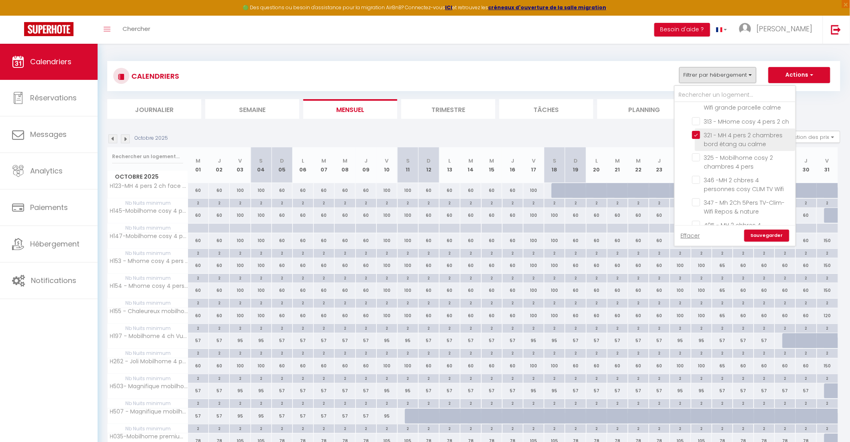
checkbox input "false"
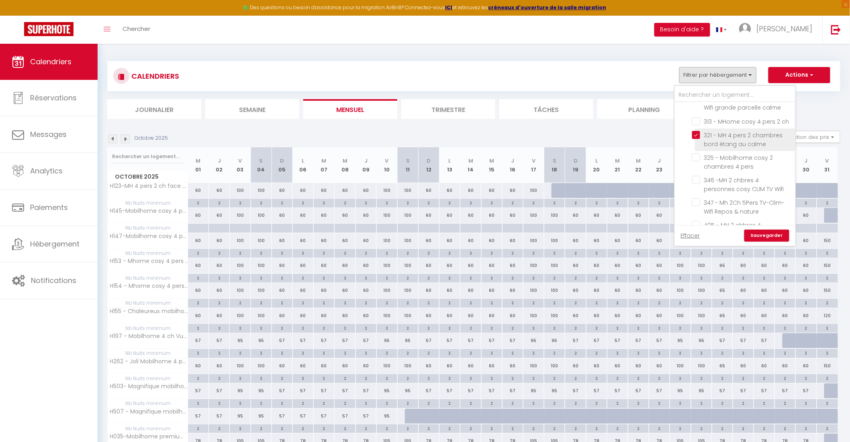
checkbox input "false"
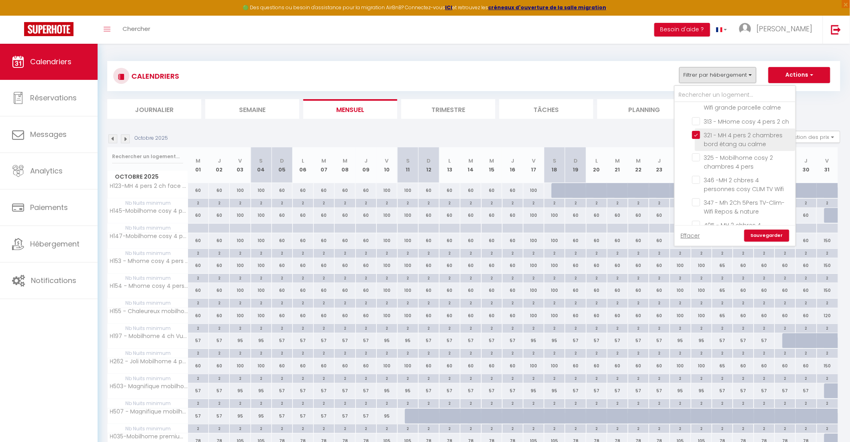
checkbox input "false"
click at [697, 193] on input "338 - MH 6 pers 3 chambres bord étang au calme" at bounding box center [742, 189] width 100 height 8
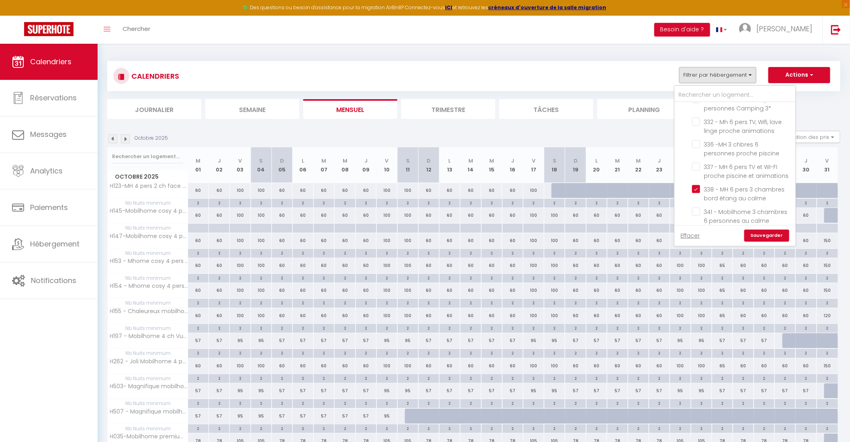
click at [764, 237] on link "Sauvegarder" at bounding box center [766, 236] width 45 height 12
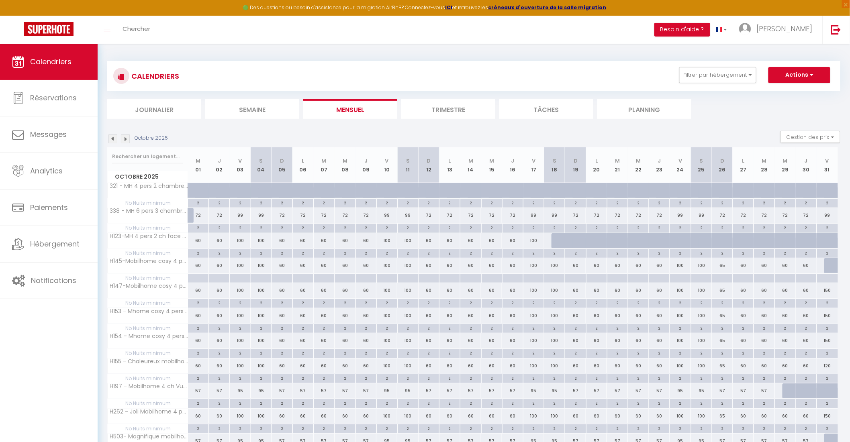
click at [114, 138] on img at bounding box center [112, 139] width 9 height 9
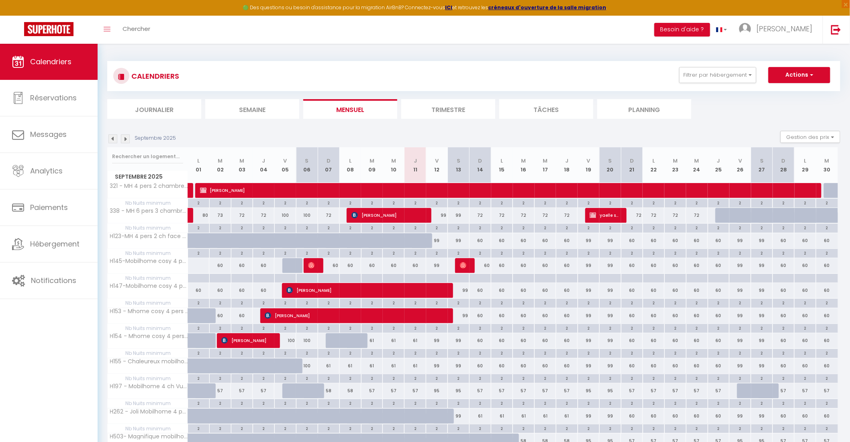
click at [124, 139] on img at bounding box center [125, 139] width 9 height 9
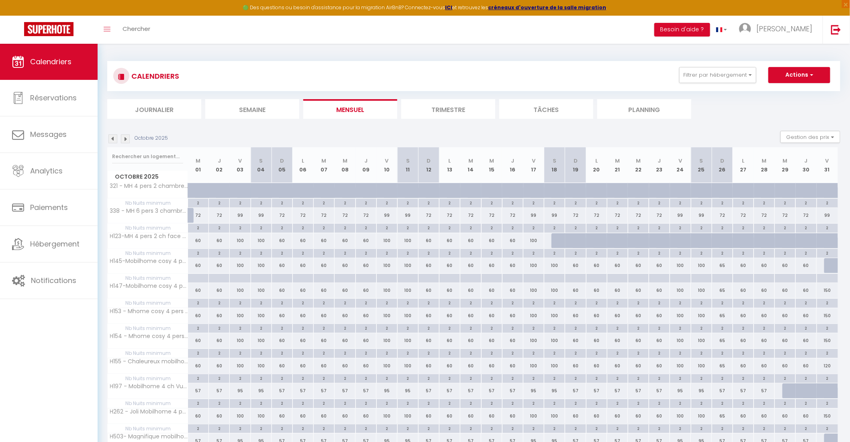
click at [112, 141] on img at bounding box center [112, 139] width 9 height 9
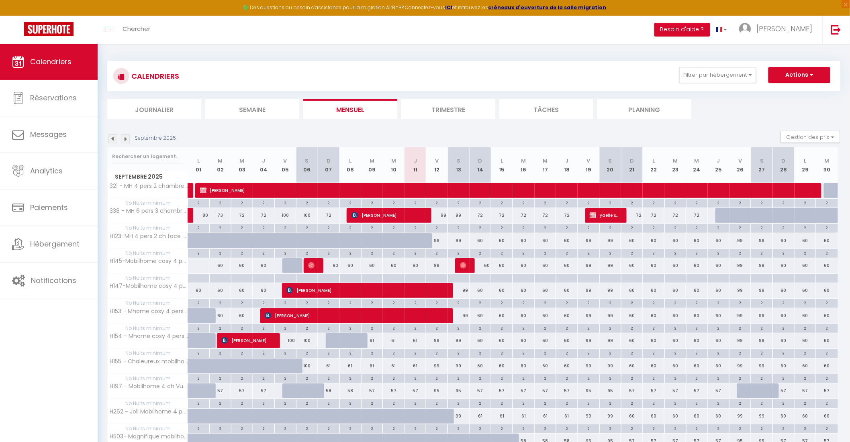
click at [715, 216] on div "72" at bounding box center [718, 215] width 22 height 15
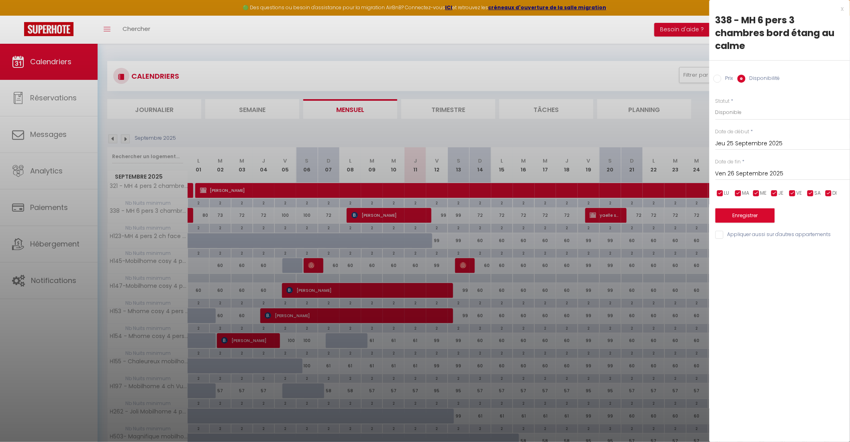
click at [745, 177] on input "Ven 26 Septembre 2025" at bounding box center [782, 174] width 135 height 10
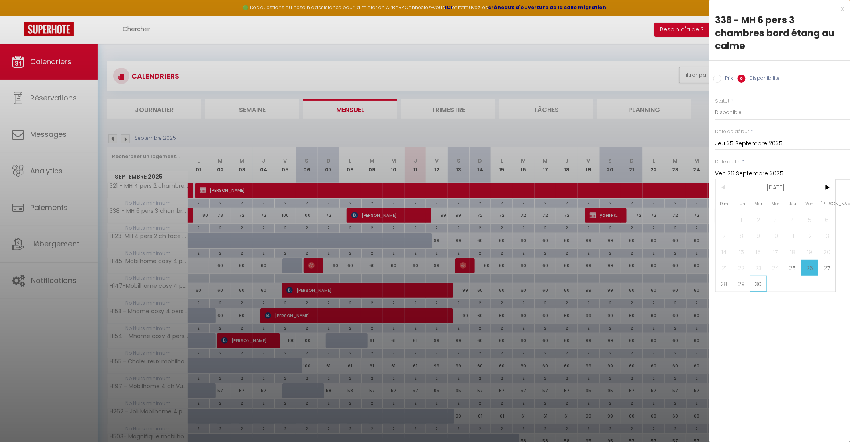
click at [756, 283] on span "30" at bounding box center [758, 284] width 17 height 16
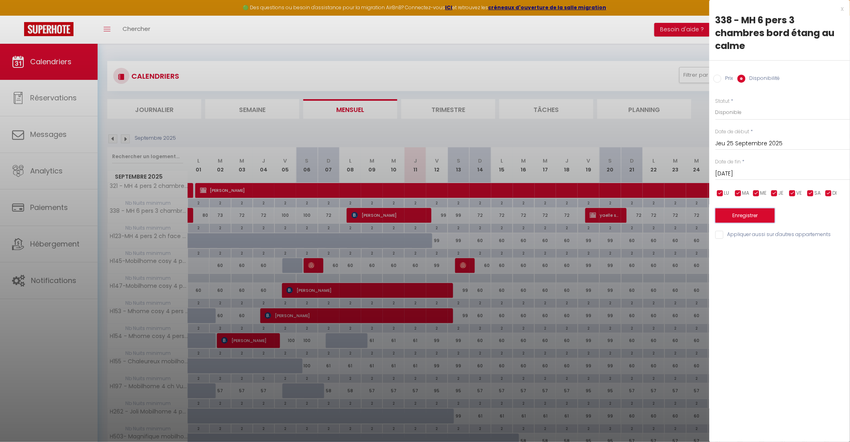
click at [758, 216] on button "Enregistrer" at bounding box center [744, 215] width 59 height 14
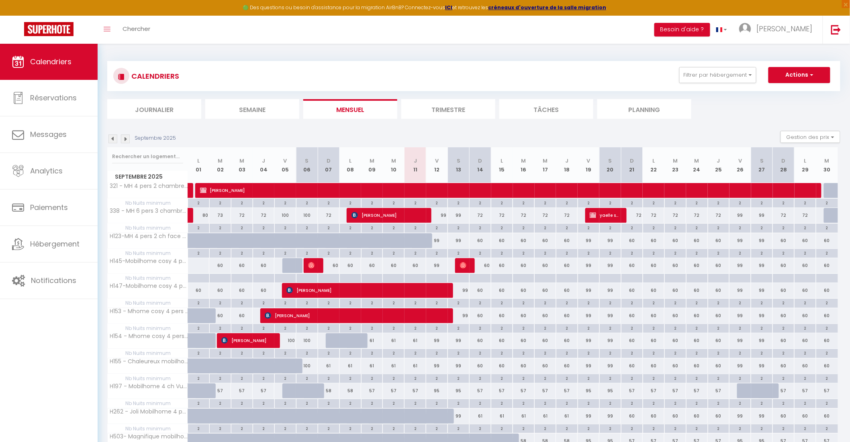
click at [826, 217] on div at bounding box center [835, 215] width 22 height 15
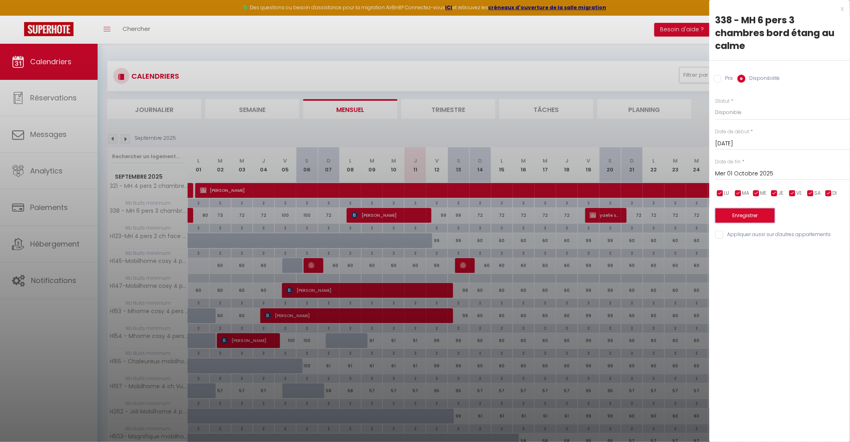
click at [746, 216] on button "Enregistrer" at bounding box center [744, 215] width 59 height 14
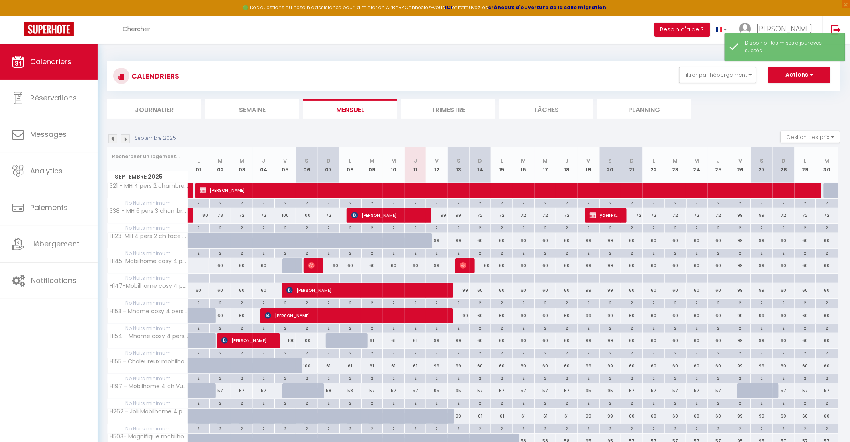
click at [123, 139] on img at bounding box center [125, 139] width 9 height 9
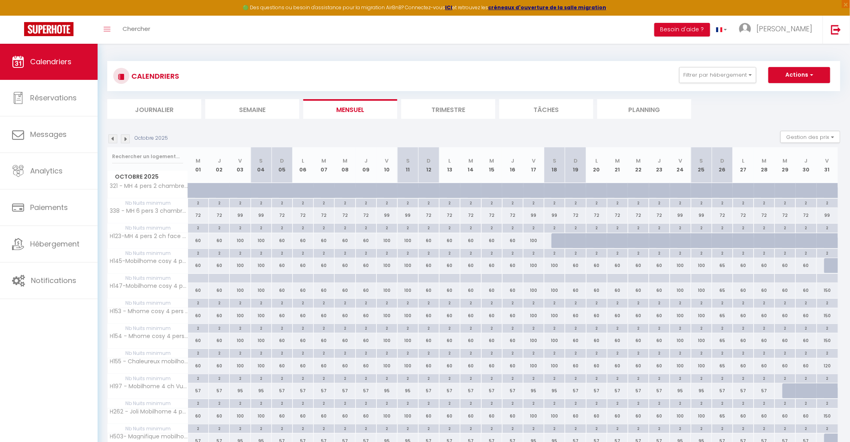
click at [114, 138] on img at bounding box center [112, 139] width 9 height 9
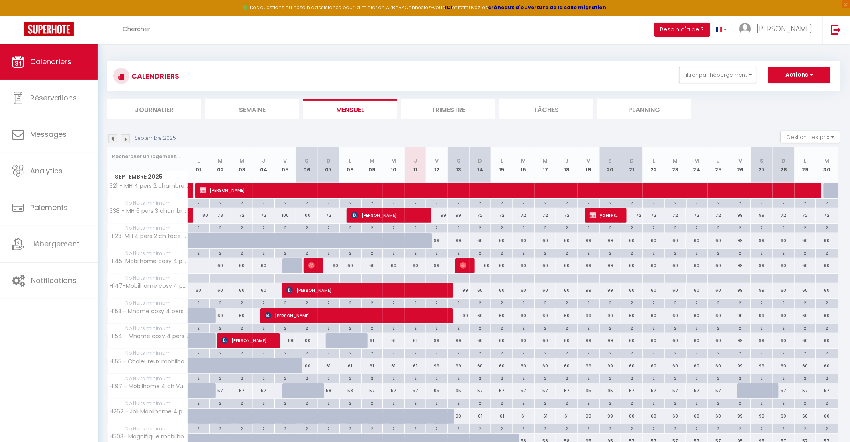
click at [826, 194] on div at bounding box center [835, 190] width 22 height 15
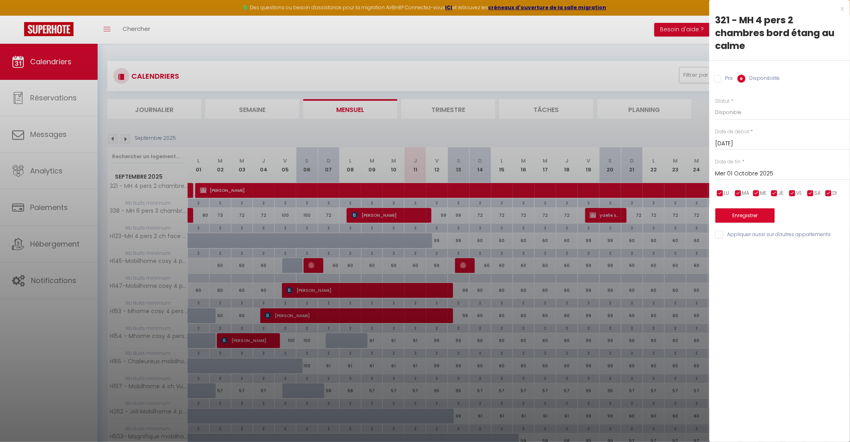
click at [741, 169] on input "Mer 01 Octobre 2025" at bounding box center [782, 174] width 135 height 10
click at [821, 260] on span "25" at bounding box center [826, 268] width 17 height 16
click at [750, 208] on button "Enregistrer" at bounding box center [744, 215] width 59 height 14
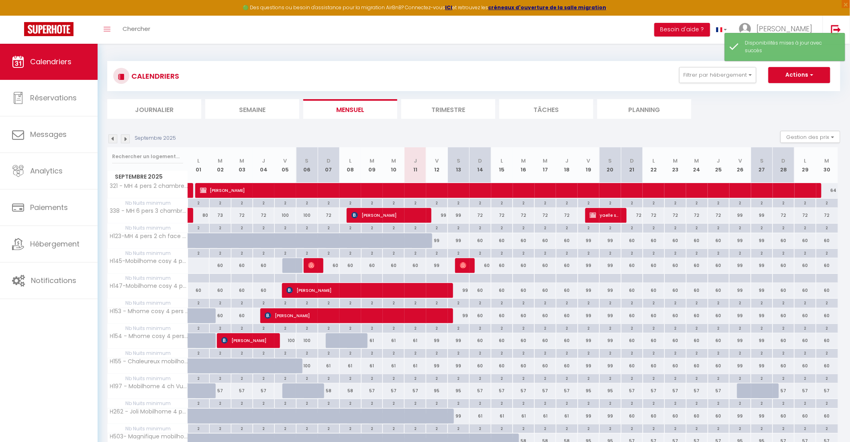
click at [127, 142] on img at bounding box center [125, 139] width 9 height 9
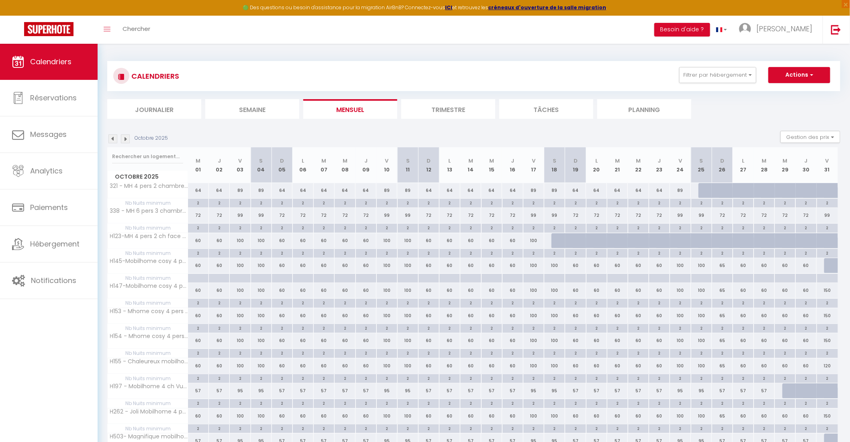
click at [122, 142] on img at bounding box center [125, 139] width 9 height 9
